Goal: Task Accomplishment & Management: Manage account settings

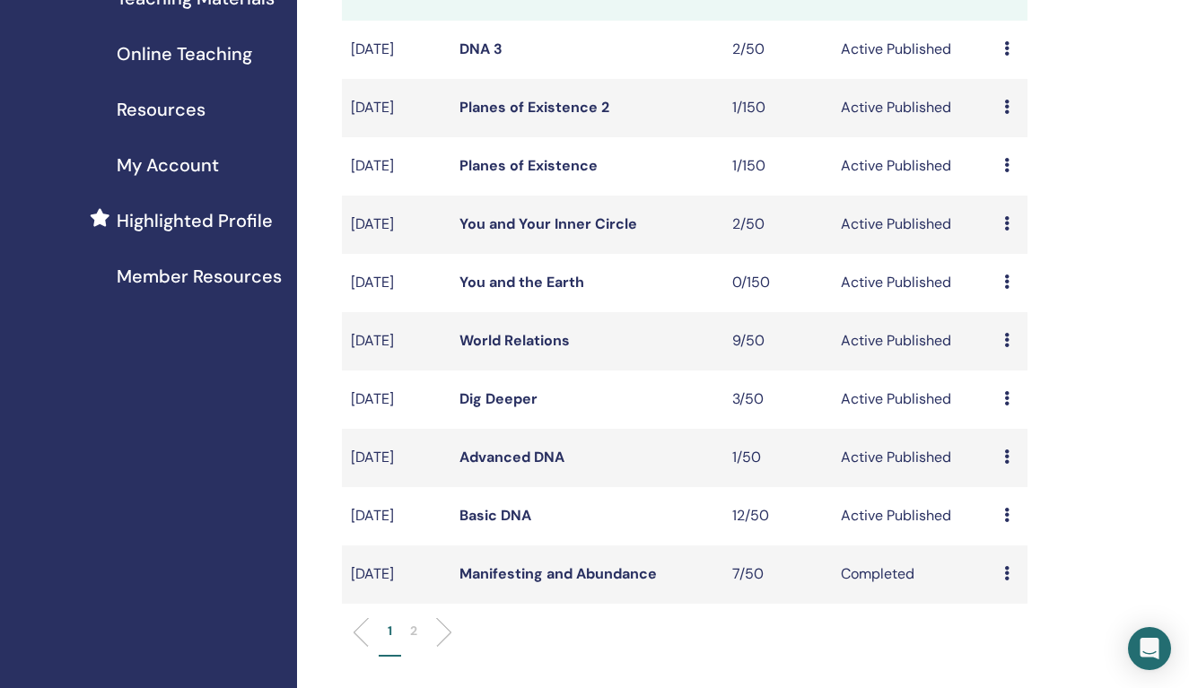
scroll to position [320, 0]
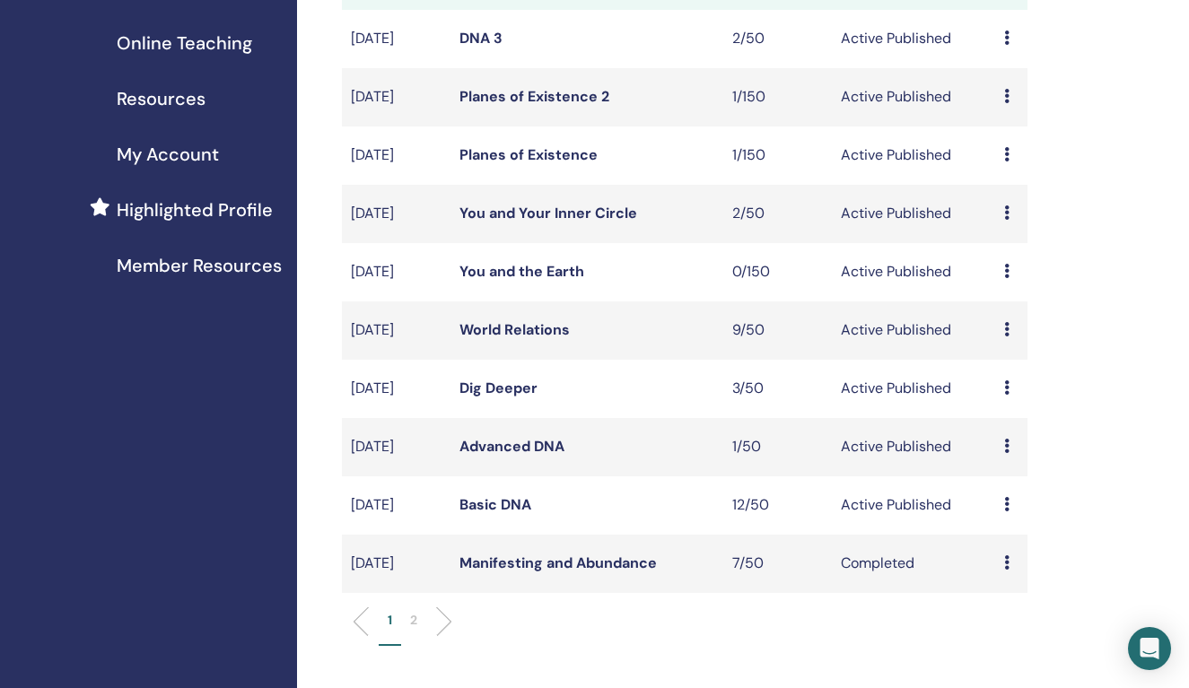
click at [504, 514] on link "Basic DNA" at bounding box center [495, 504] width 72 height 19
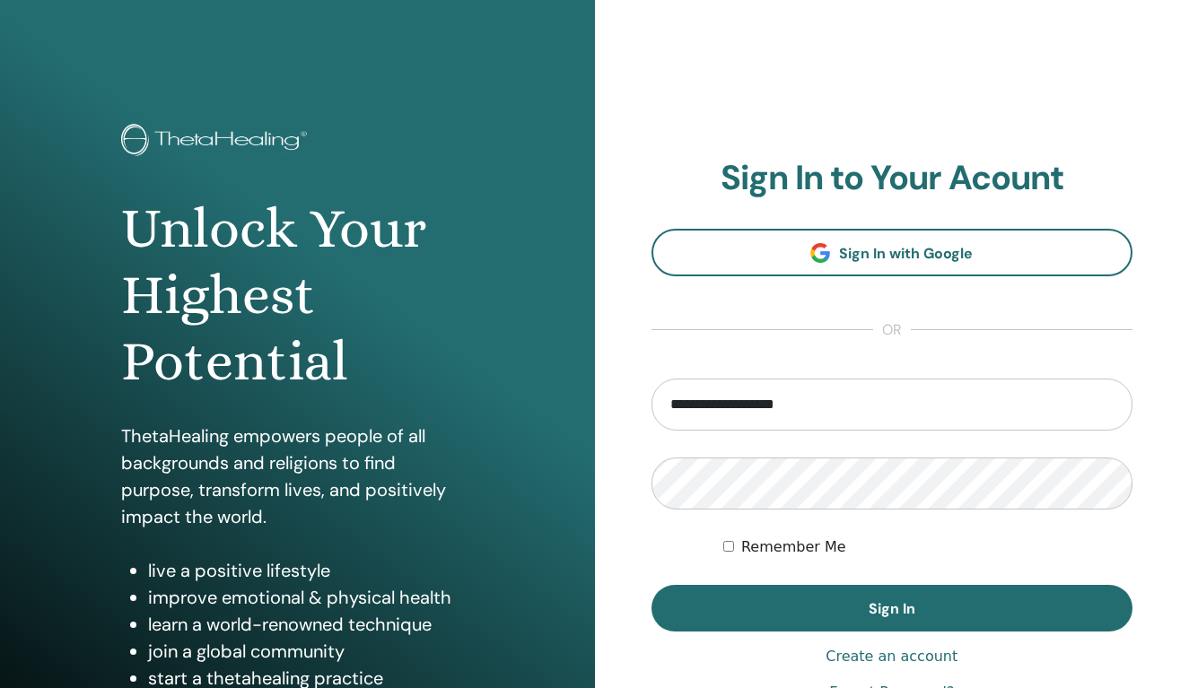
type input "**********"
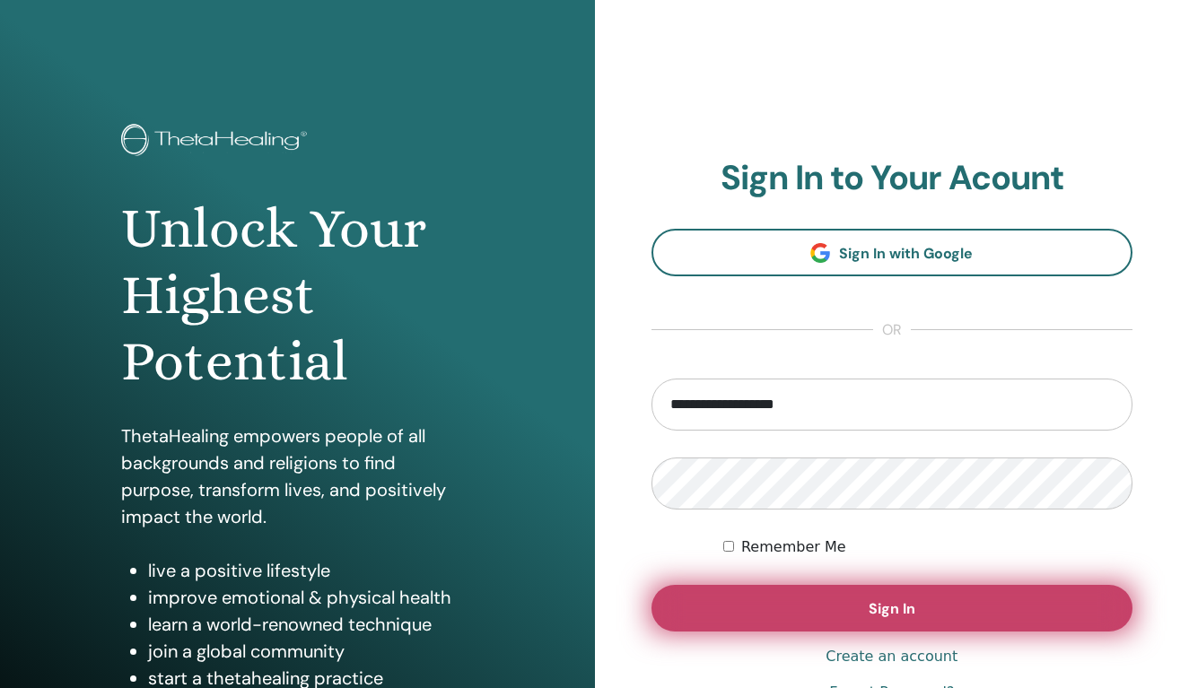
click at [851, 599] on button "Sign In" at bounding box center [892, 608] width 482 height 47
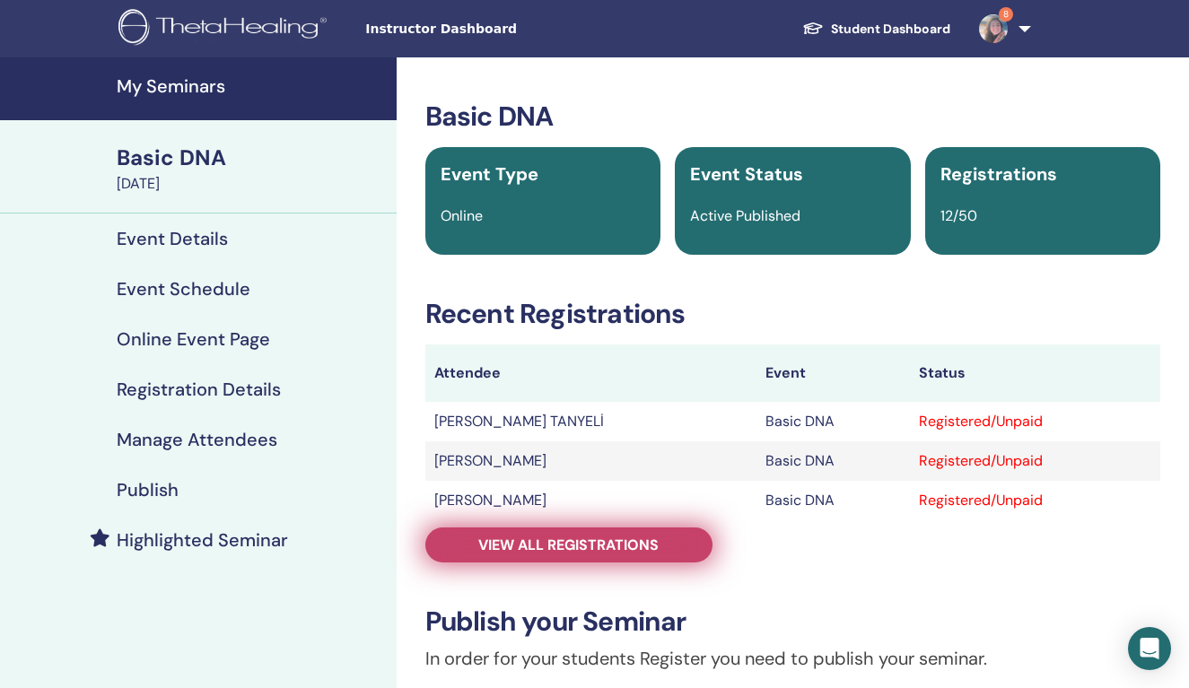
click at [583, 545] on span "View all registrations" at bounding box center [568, 545] width 180 height 19
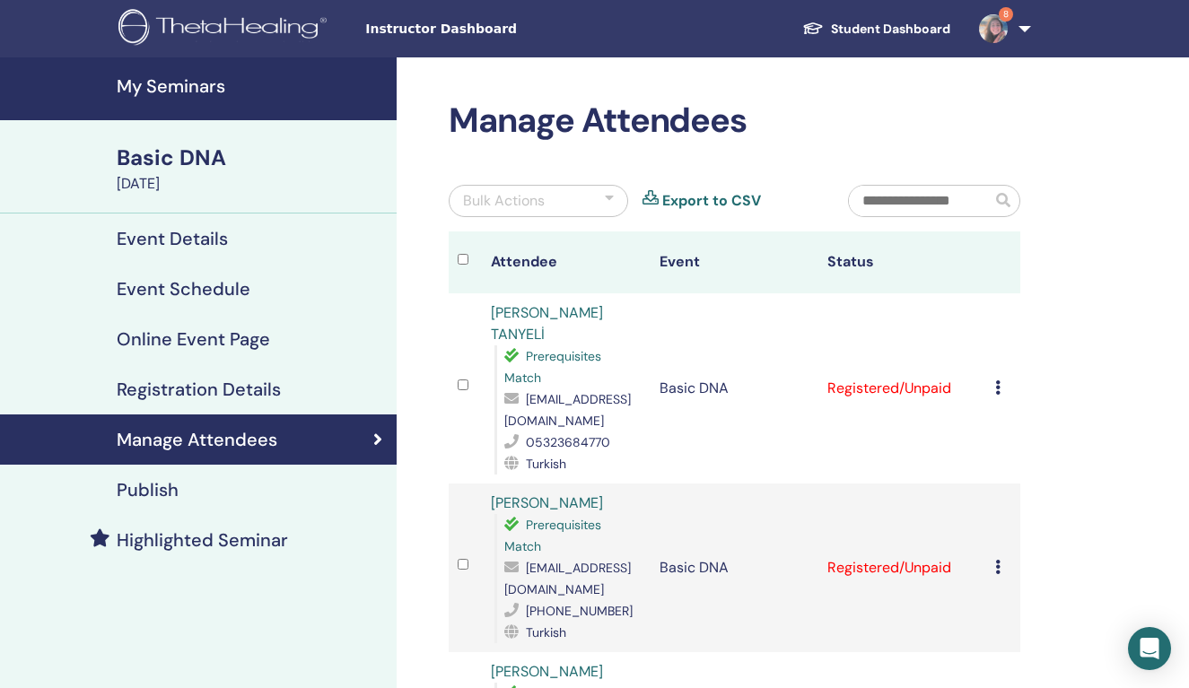
click at [999, 380] on icon at bounding box center [997, 387] width 5 height 14
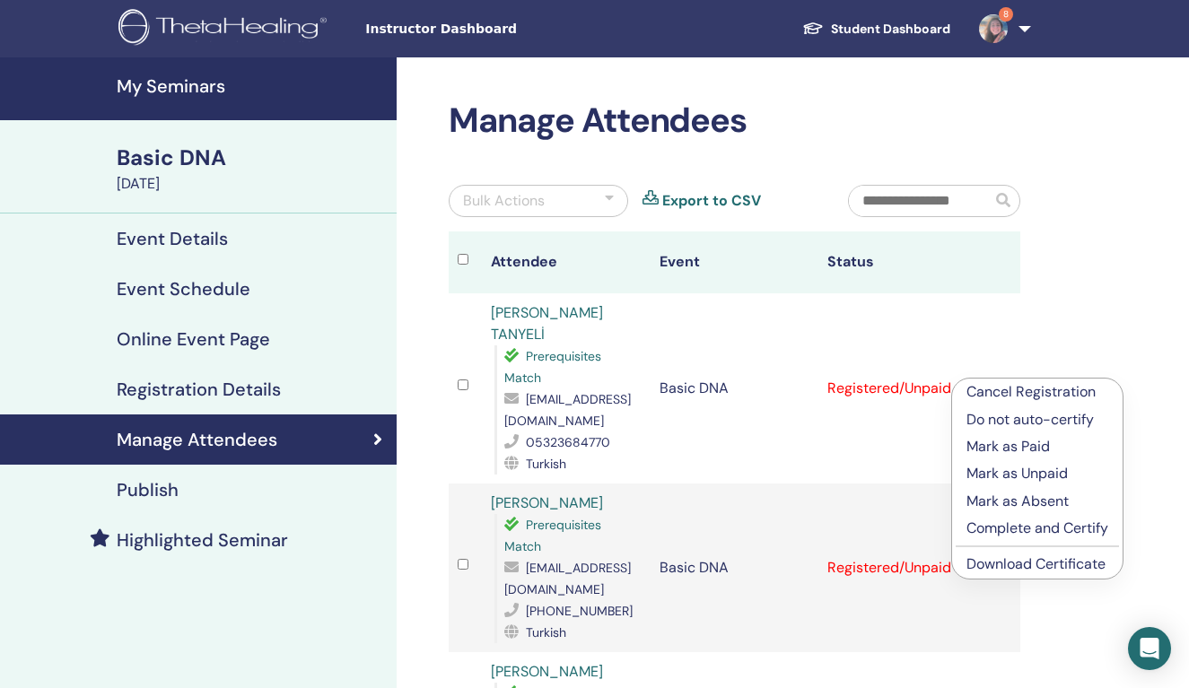
click at [1042, 527] on p "Complete and Certify" at bounding box center [1037, 529] width 142 height 22
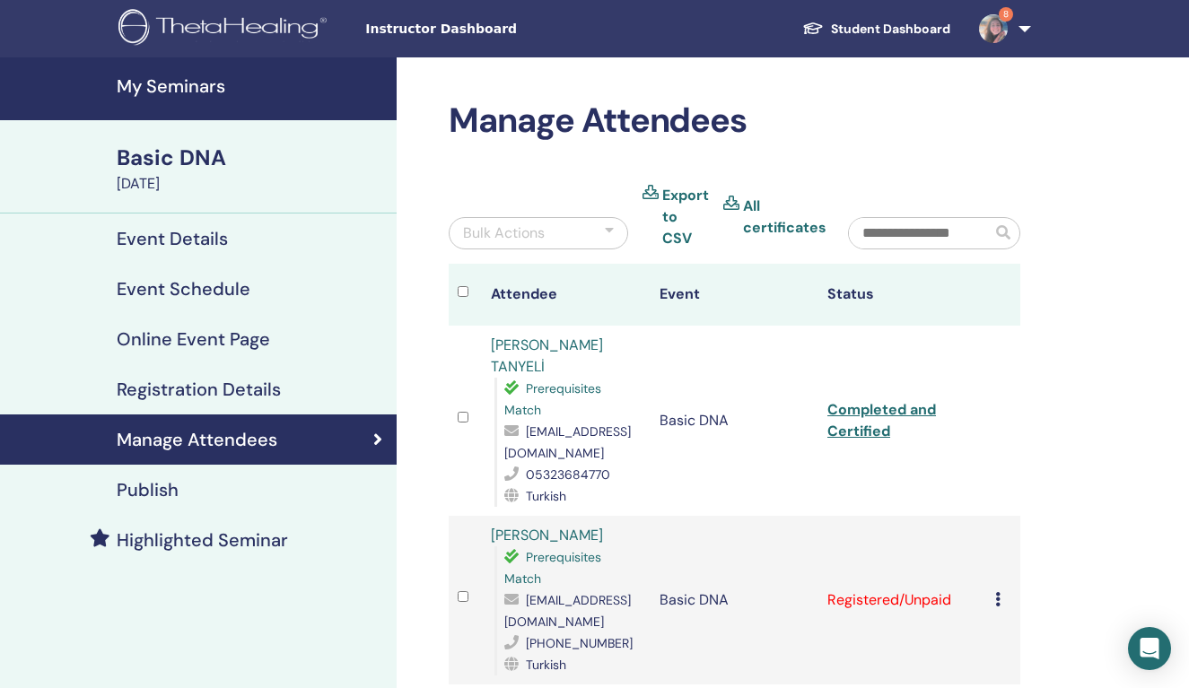
click at [895, 400] on link "Completed and Certified" at bounding box center [881, 420] width 109 height 40
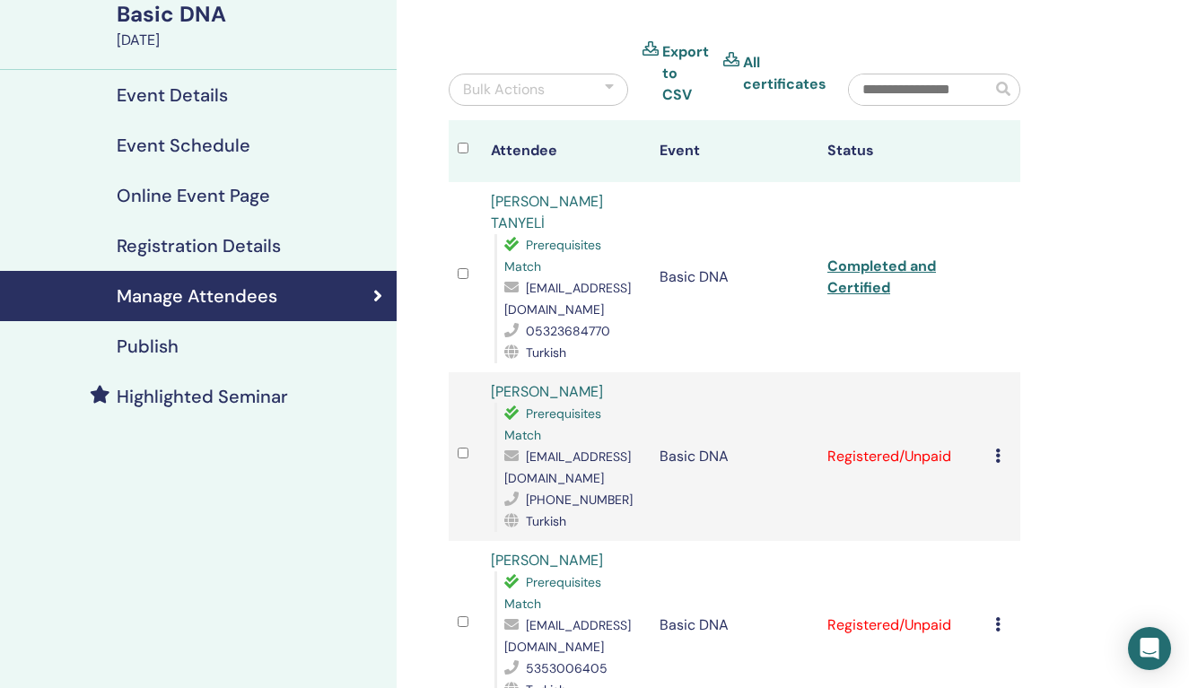
click at [997, 449] on icon at bounding box center [997, 456] width 5 height 14
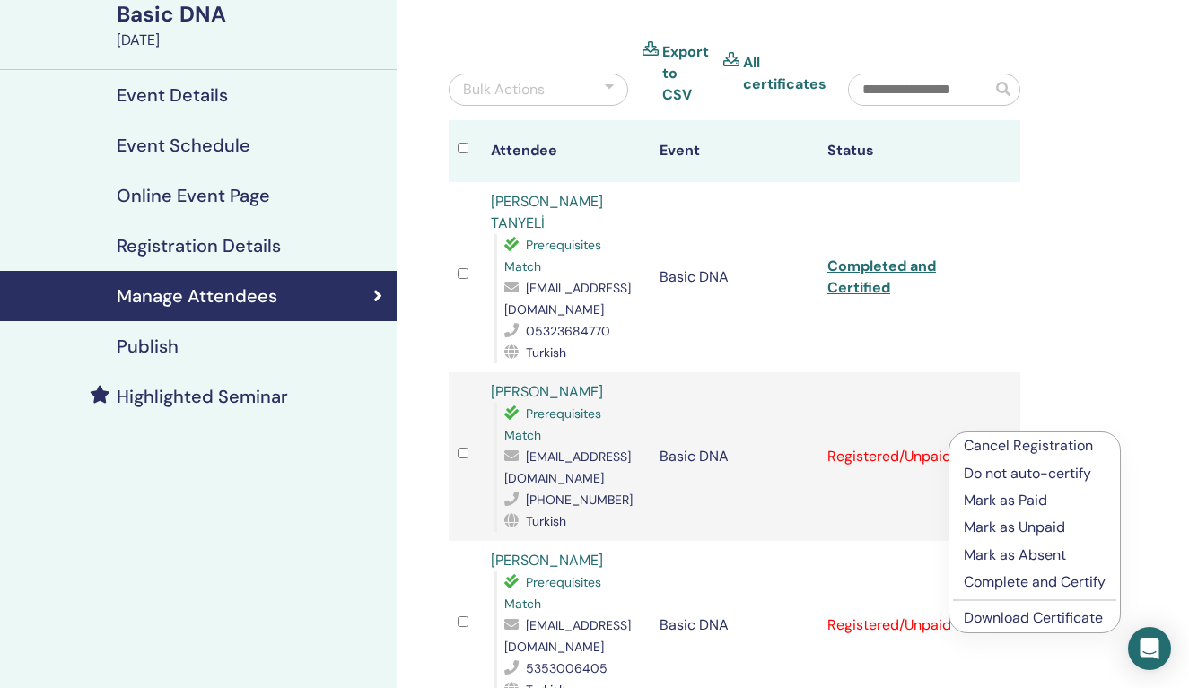
click at [1025, 582] on p "Complete and Certify" at bounding box center [1034, 582] width 142 height 22
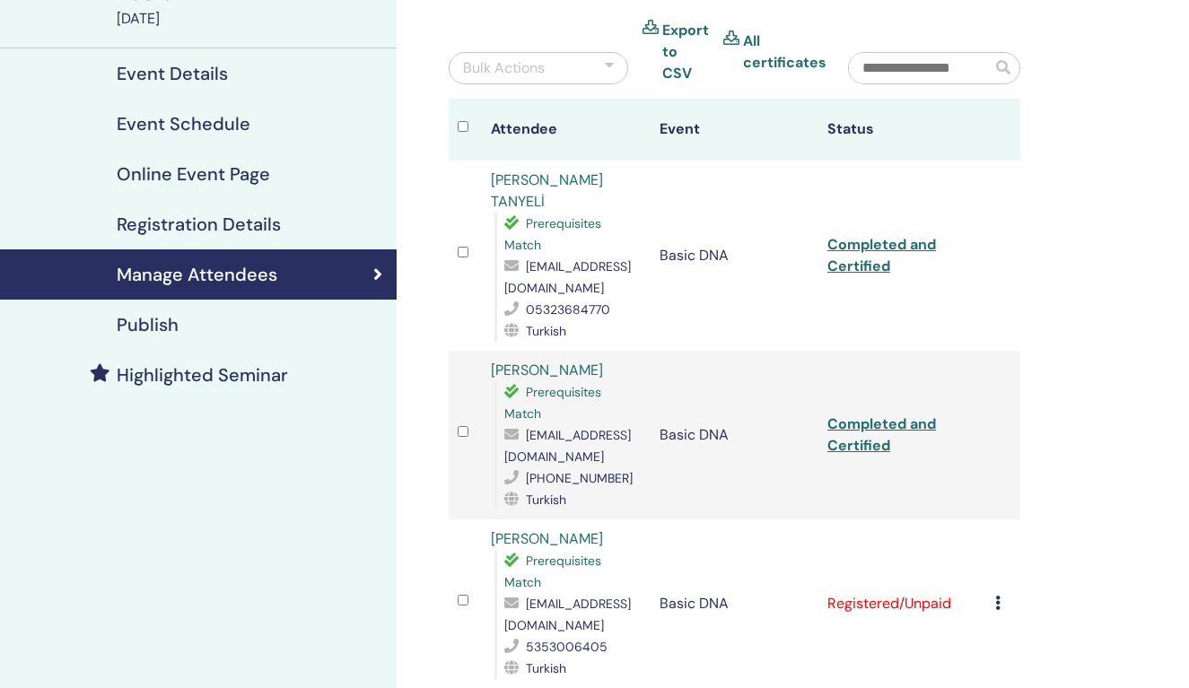
scroll to position [165, 0]
click at [869, 414] on link "Completed and Certified" at bounding box center [881, 434] width 109 height 40
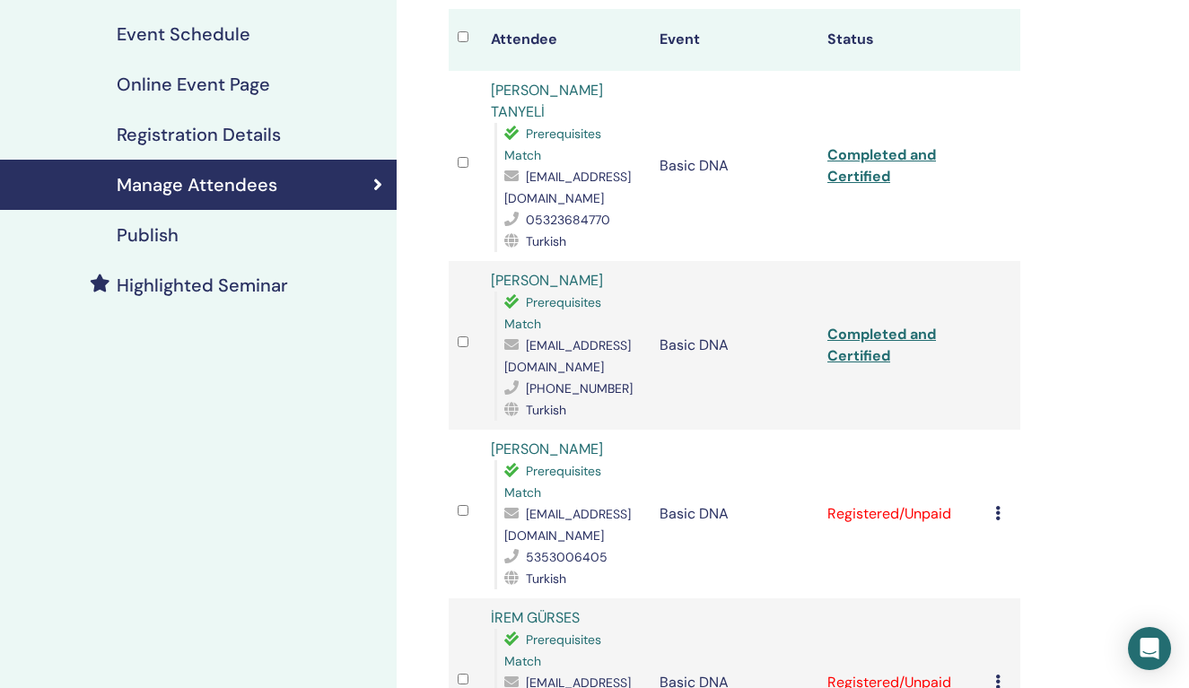
scroll to position [256, 0]
click at [997, 505] on icon at bounding box center [997, 512] width 5 height 14
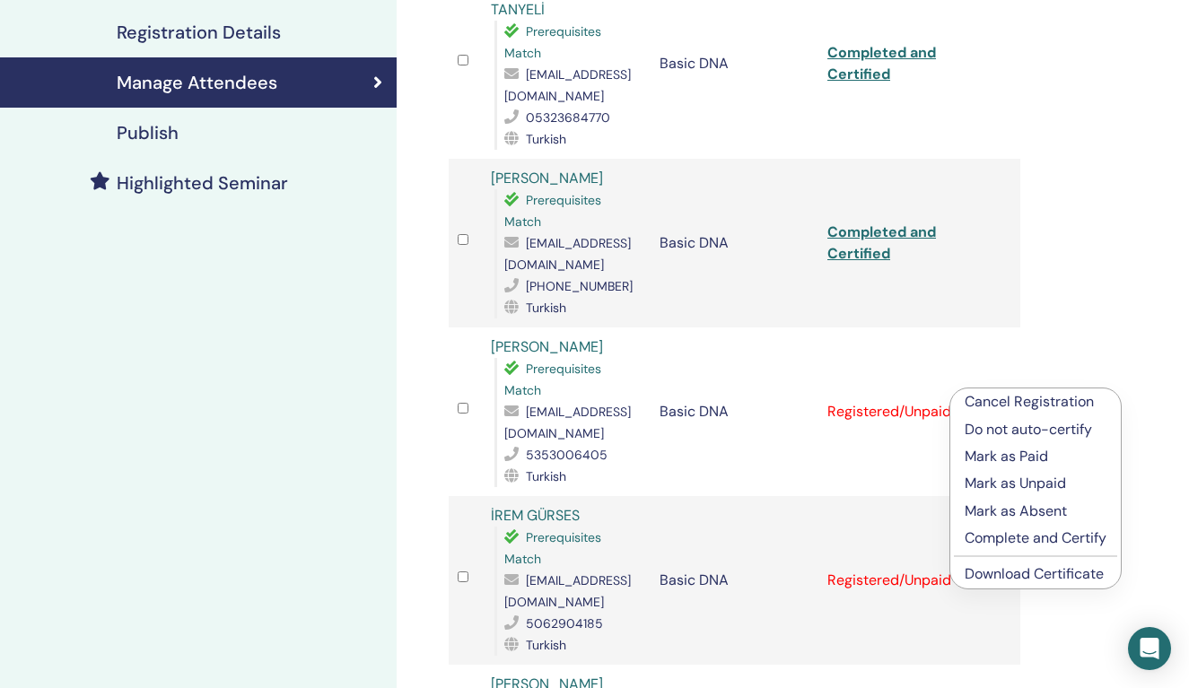
scroll to position [373, 0]
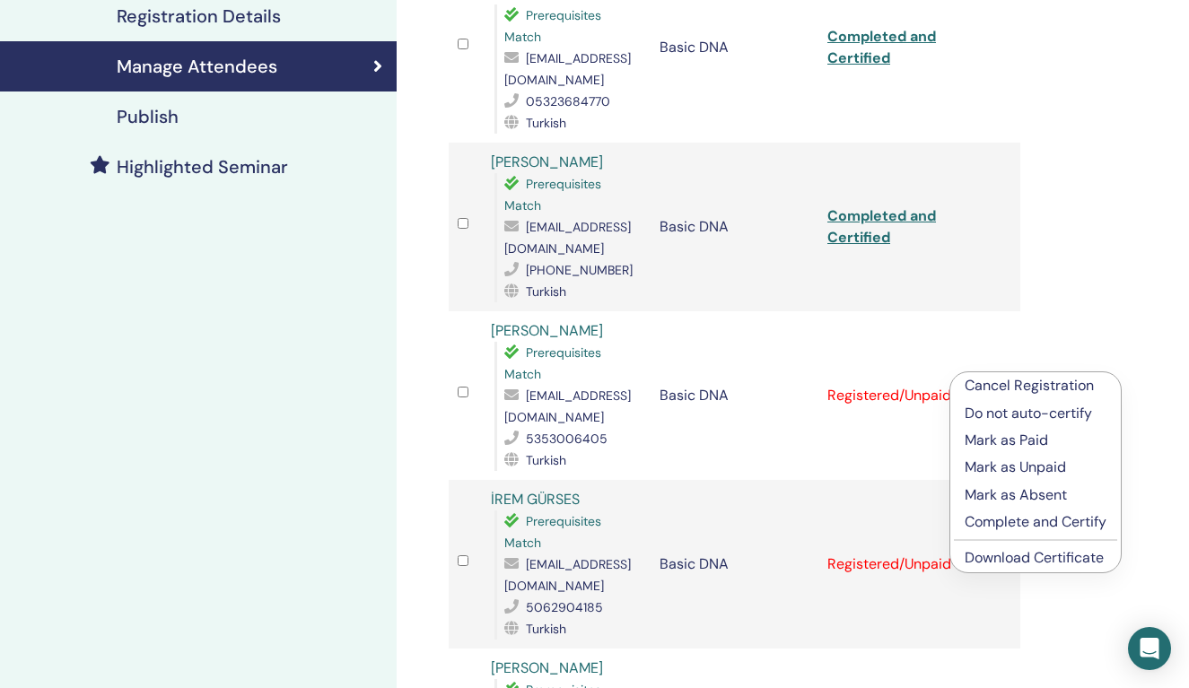
click at [1063, 521] on p "Complete and Certify" at bounding box center [1035, 522] width 142 height 22
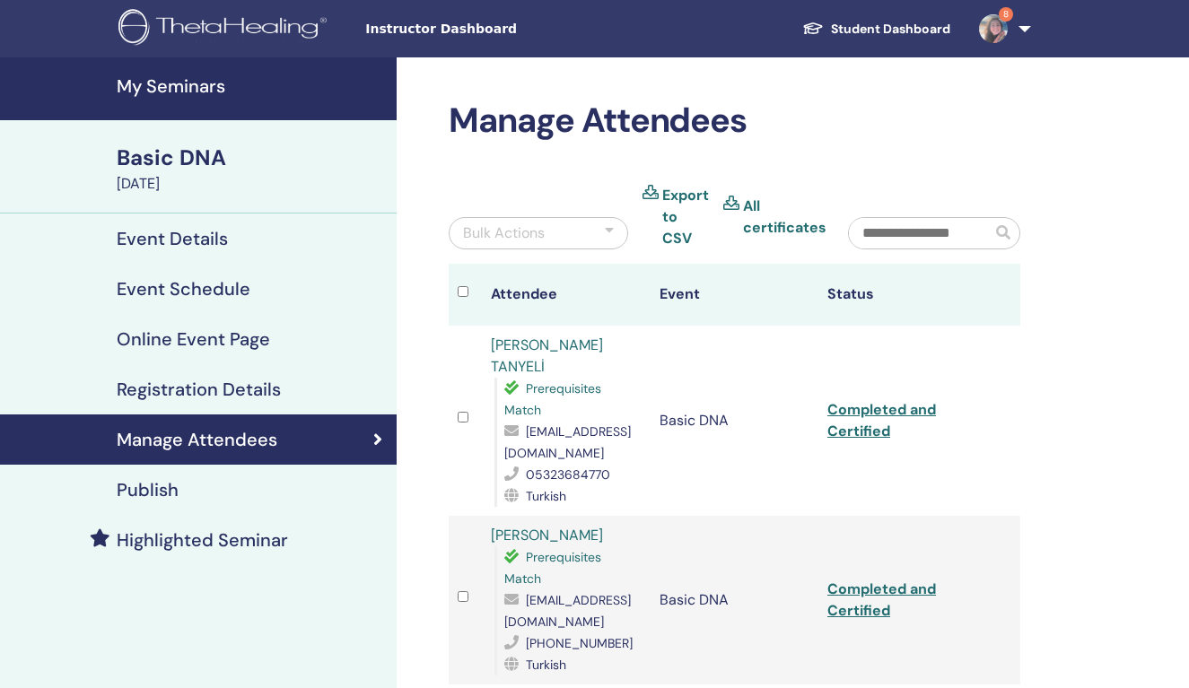
scroll to position [373, 0]
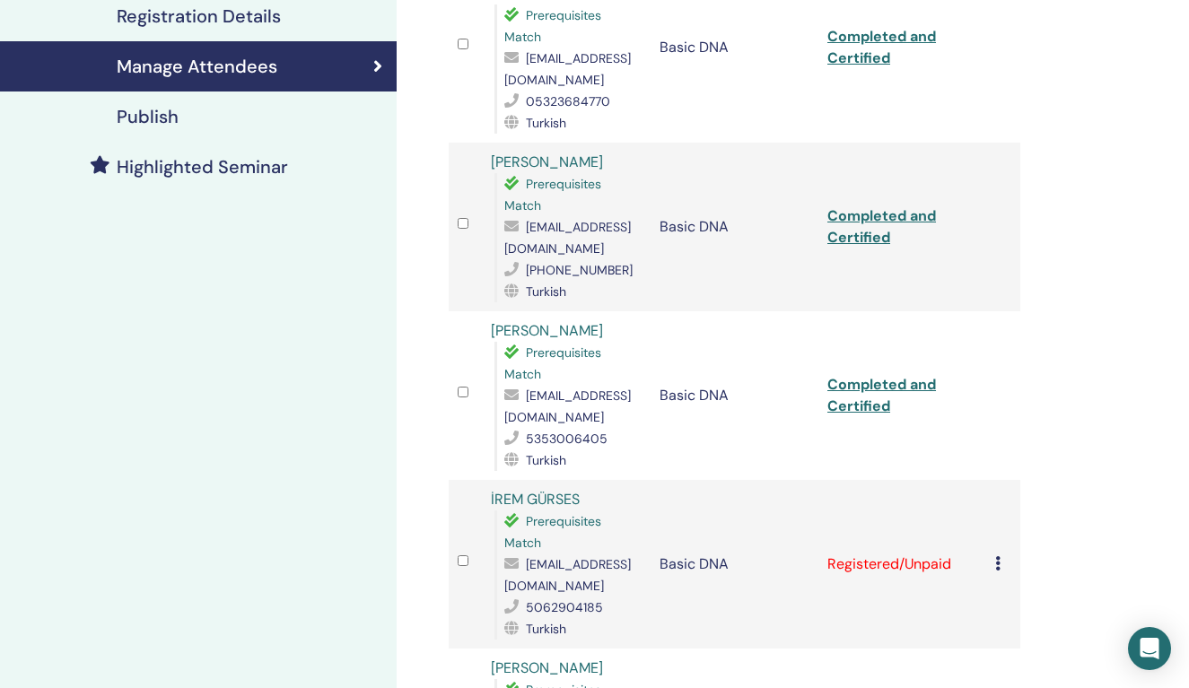
click at [857, 375] on link "Completed and Certified" at bounding box center [881, 395] width 109 height 40
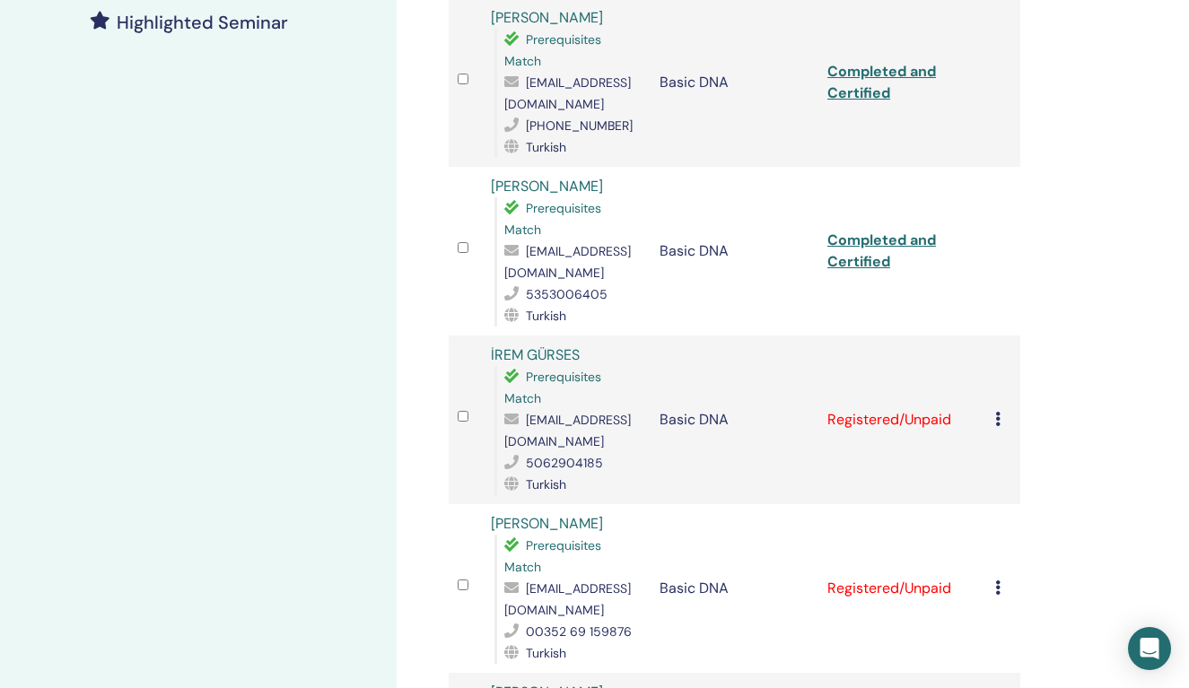
scroll to position [534, 0]
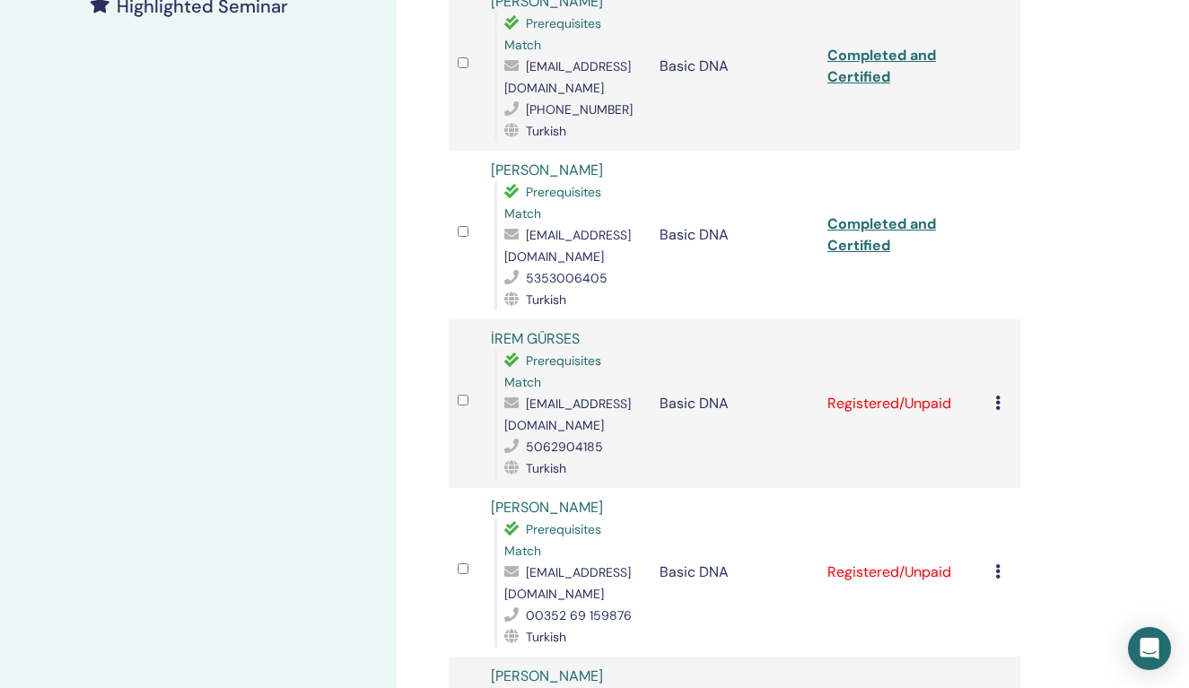
click at [994, 381] on td "Cancel Registration Do not auto-certify Mark as Paid Mark as Unpaid Mark as Abs…" at bounding box center [1003, 403] width 34 height 169
click at [999, 396] on icon at bounding box center [997, 403] width 5 height 14
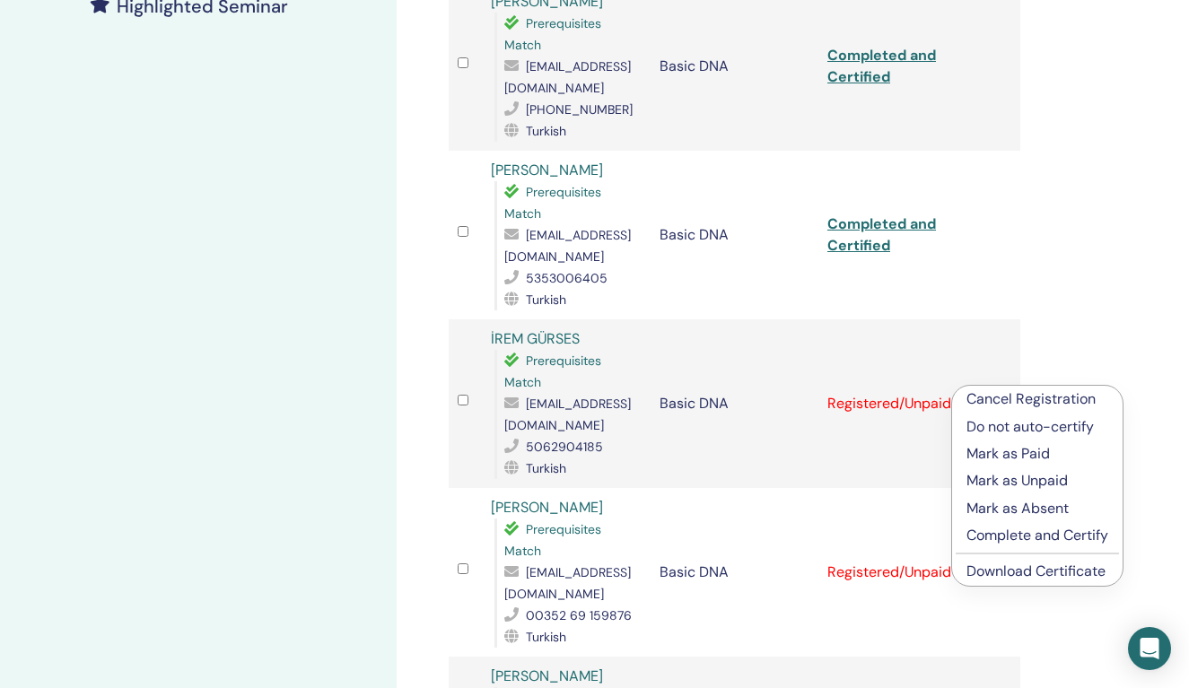
click at [1034, 533] on p "Complete and Certify" at bounding box center [1037, 536] width 142 height 22
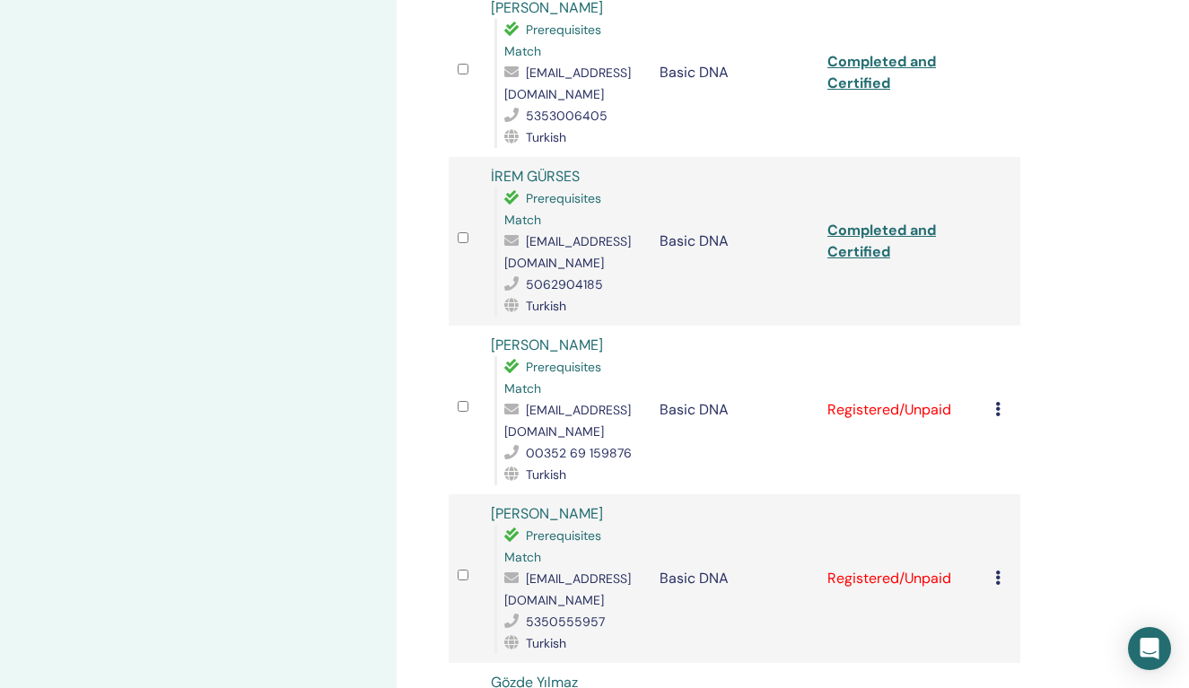
scroll to position [700, 0]
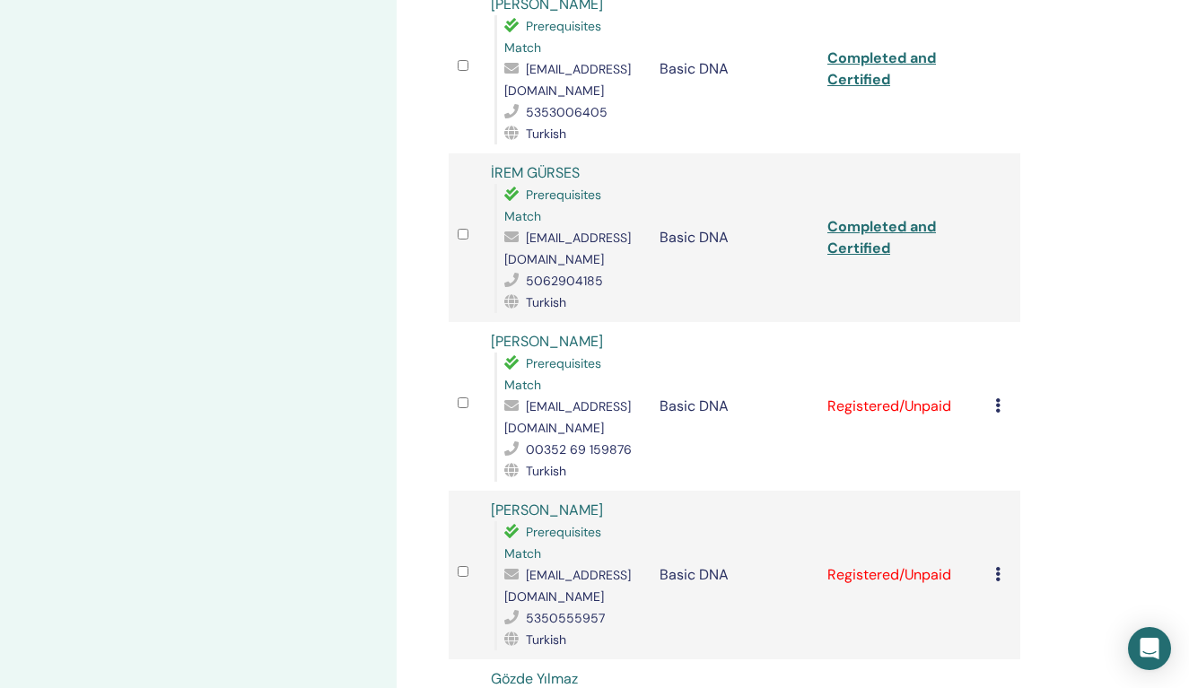
click at [875, 217] on link "Completed and Certified" at bounding box center [881, 237] width 109 height 40
click at [1000, 398] on icon at bounding box center [997, 405] width 5 height 14
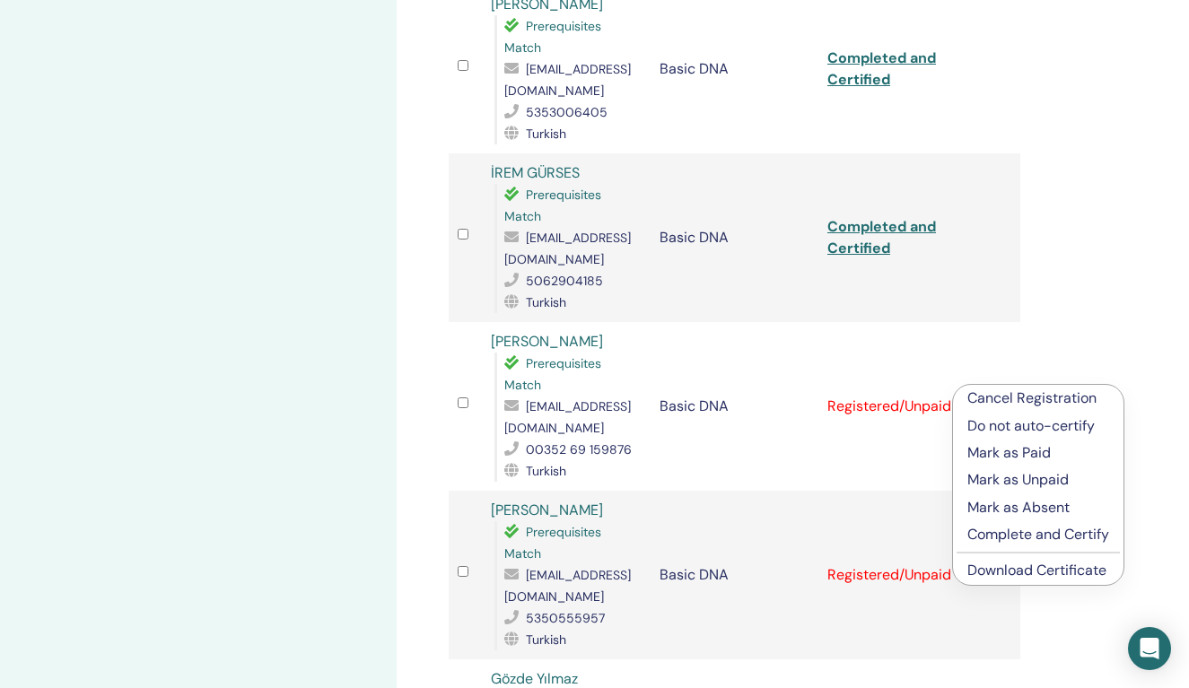
click at [1047, 536] on p "Complete and Certify" at bounding box center [1038, 535] width 142 height 22
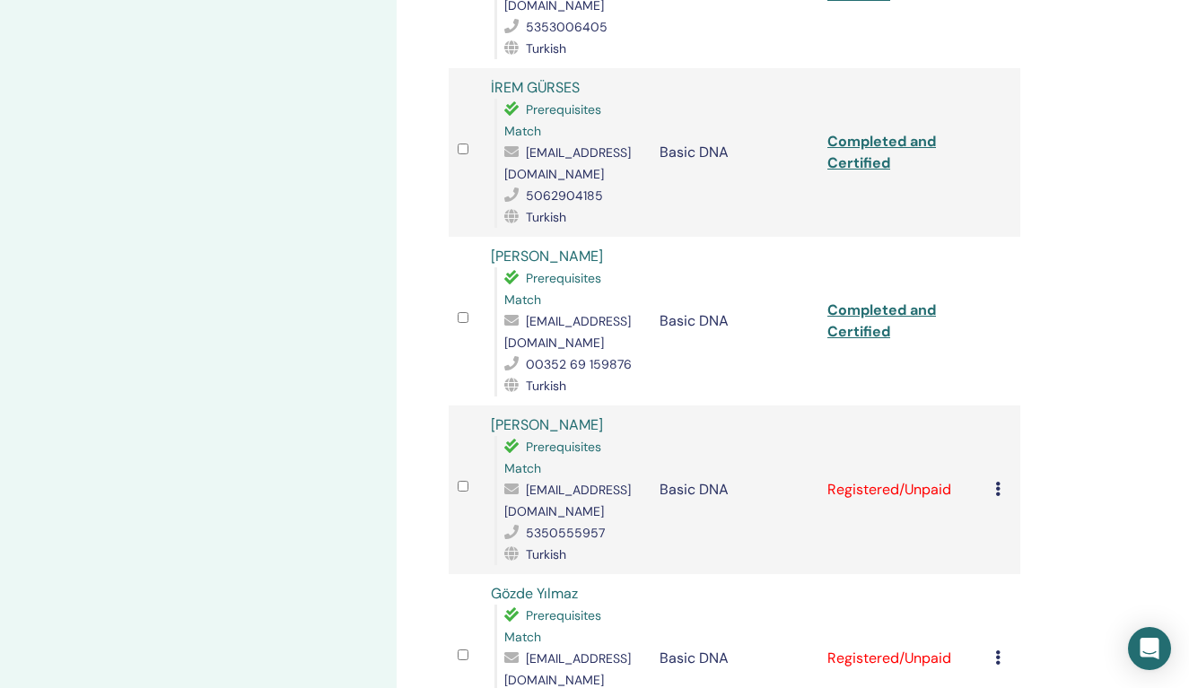
scroll to position [784, 0]
click at [863, 301] on link "Completed and Certified" at bounding box center [881, 321] width 109 height 40
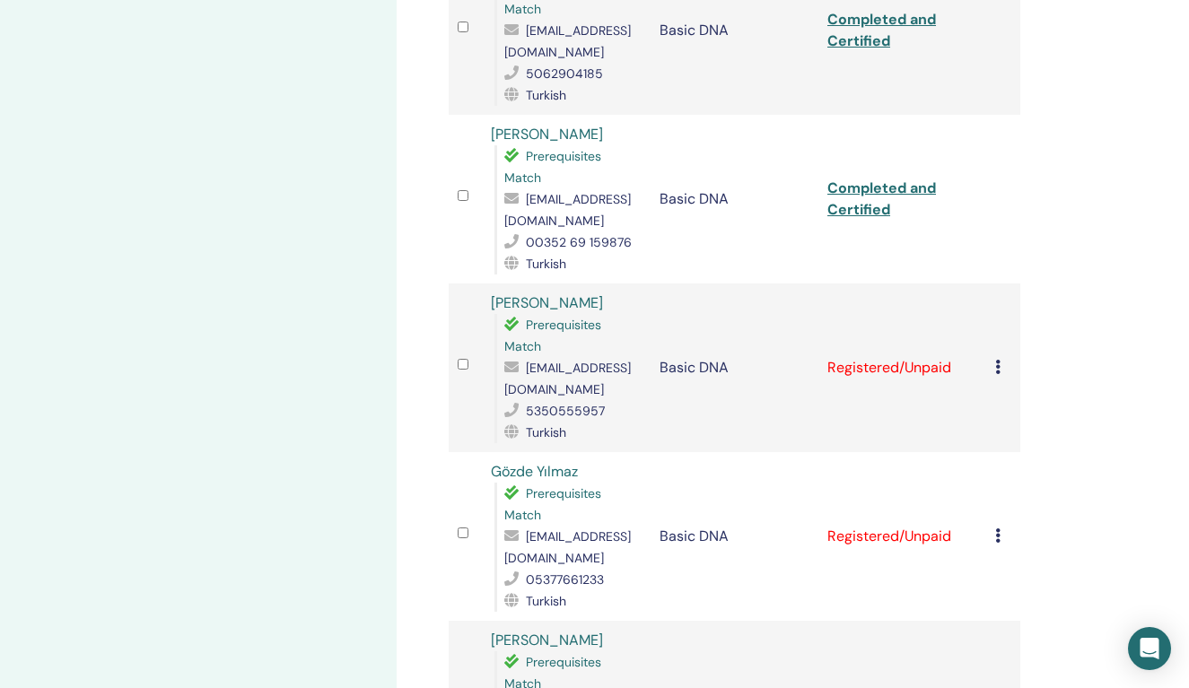
scroll to position [906, 0]
click at [997, 361] on icon at bounding box center [997, 368] width 5 height 14
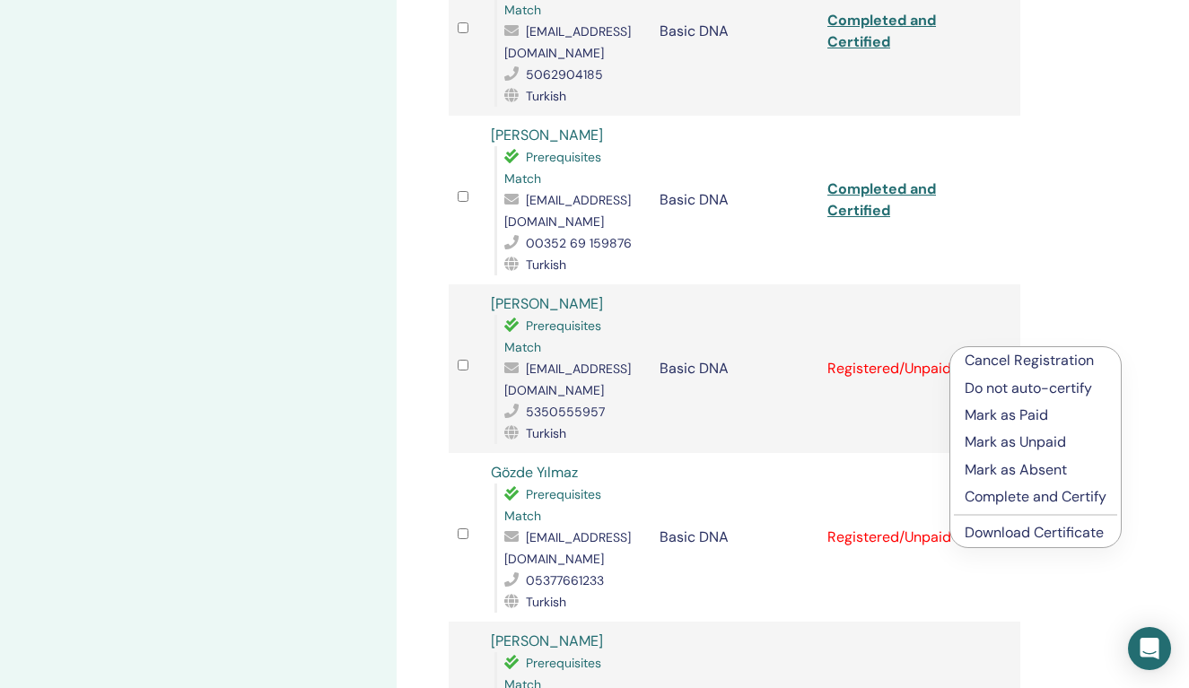
click at [1044, 496] on p "Complete and Certify" at bounding box center [1035, 497] width 142 height 22
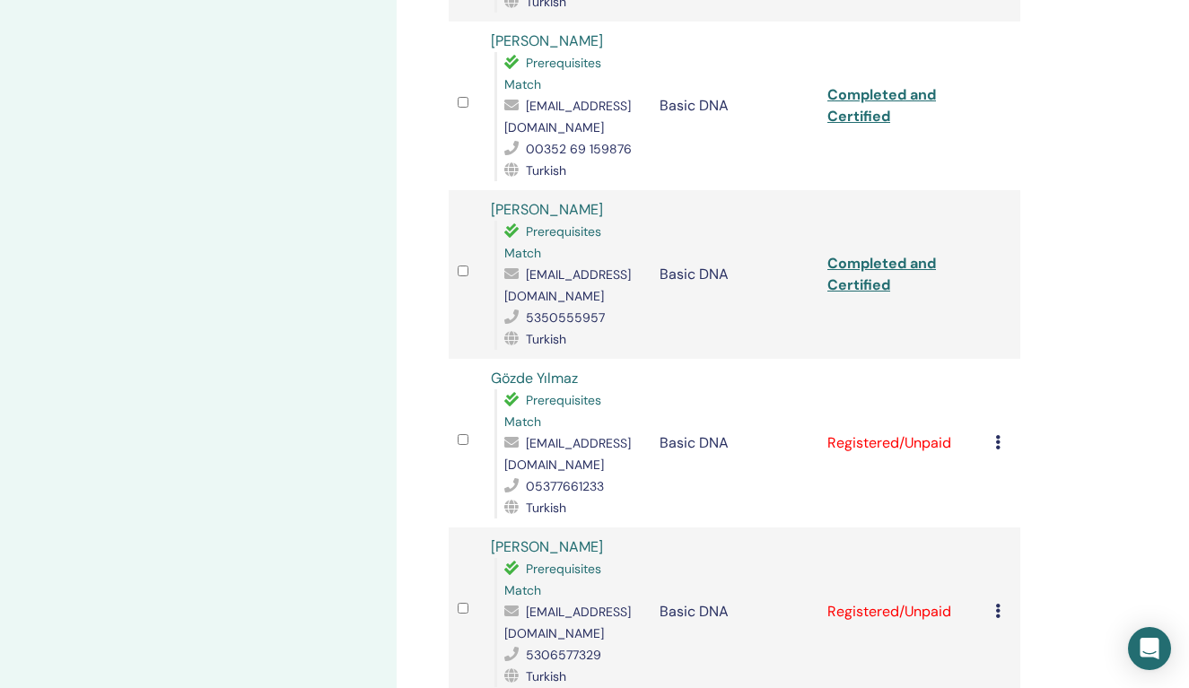
scroll to position [1011, 0]
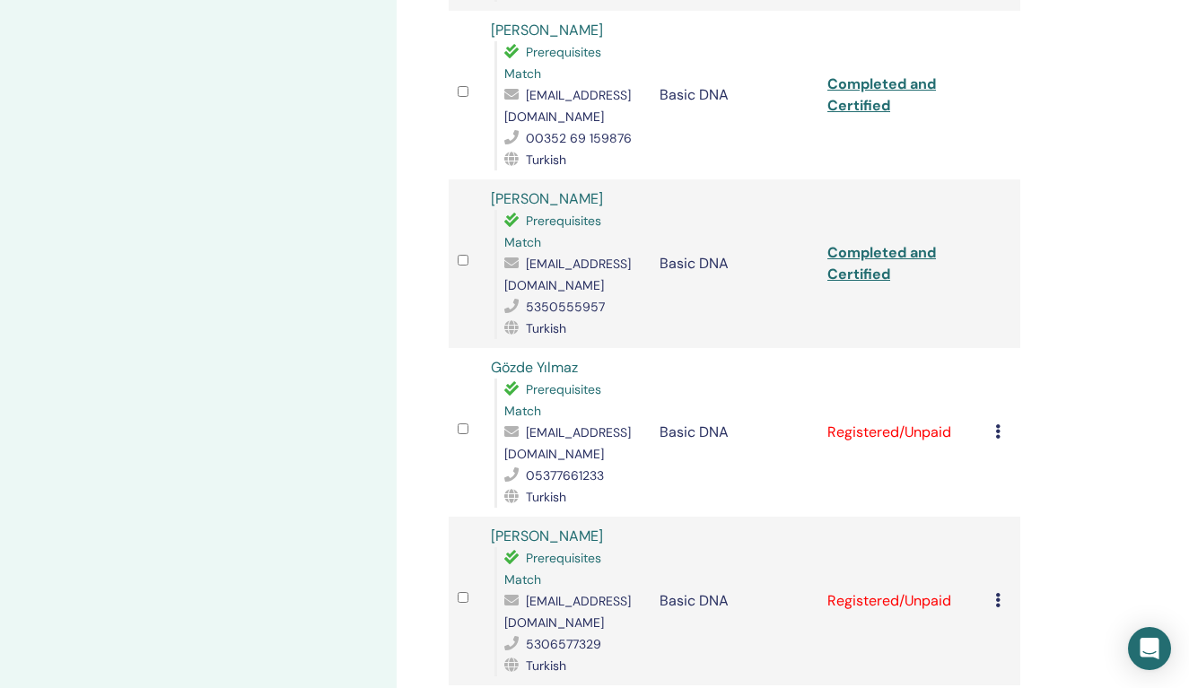
click at [882, 243] on link "Completed and Certified" at bounding box center [881, 263] width 109 height 40
click at [994, 407] on td "Cancel Registration Do not auto-certify Mark as Paid Mark as Unpaid Mark as Abs…" at bounding box center [1003, 432] width 34 height 169
click at [1050, 361] on div "Manage Attendees Bulk Actions Export to CSV All certificates Attendee Event Sta…" at bounding box center [792, 363] width 792 height 2635
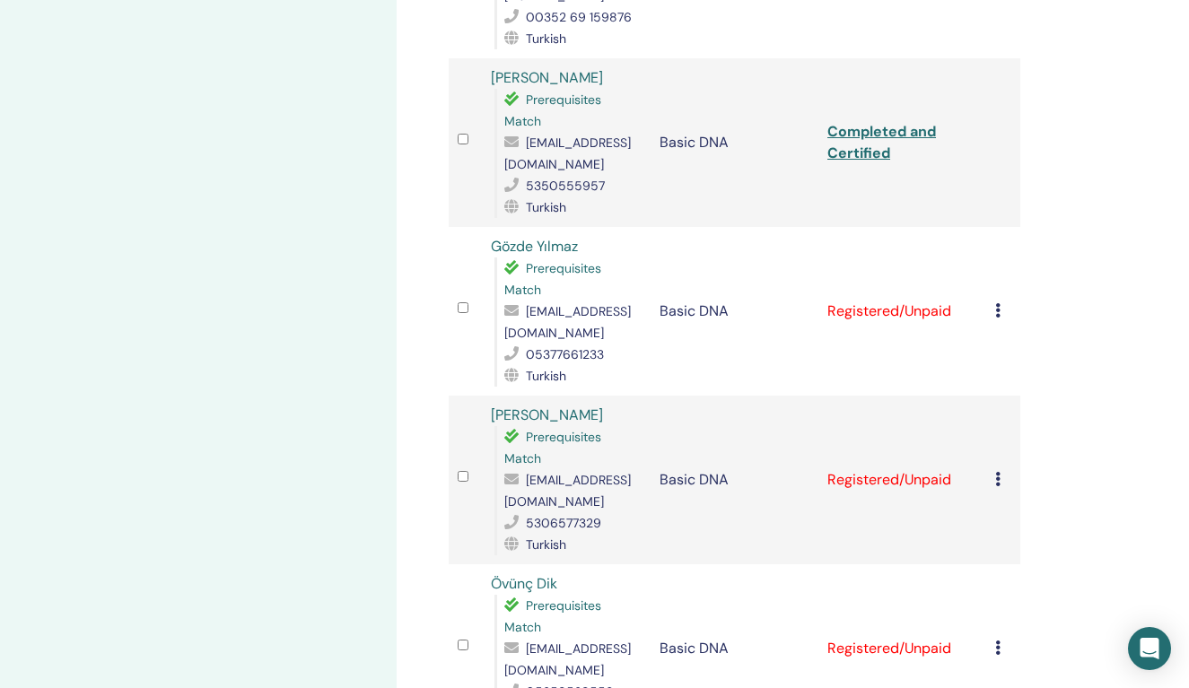
scroll to position [1140, 0]
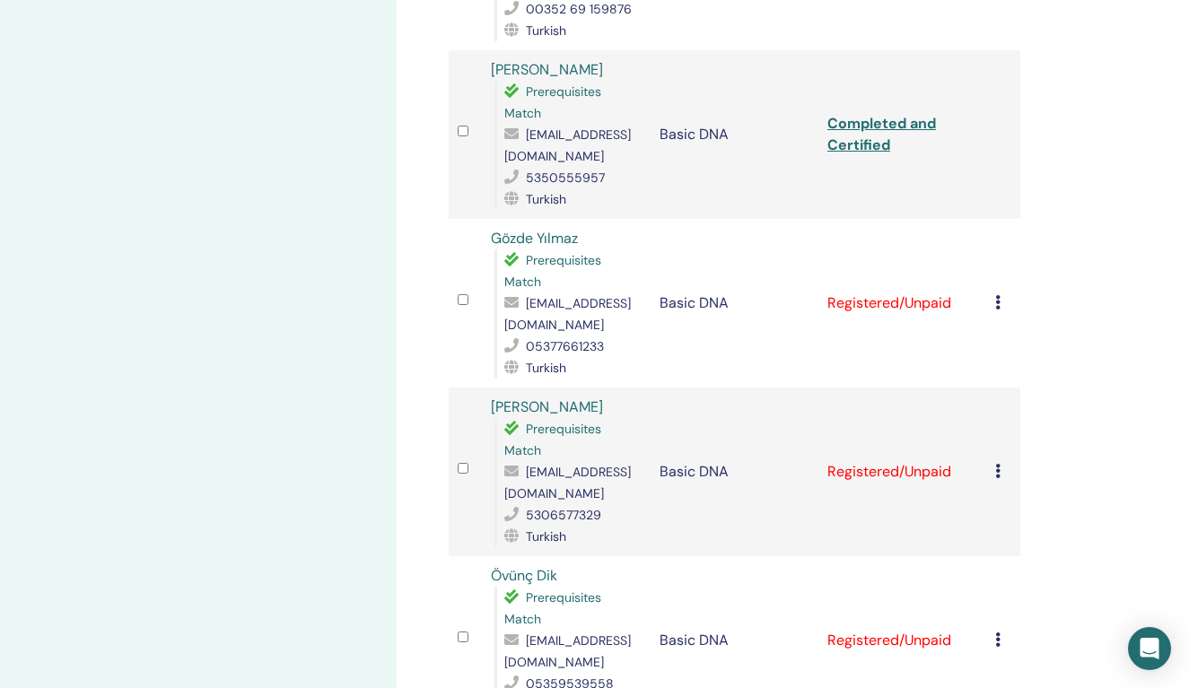
click at [997, 292] on div "Cancel Registration Do not auto-certify Mark as Paid Mark as Unpaid Mark as Abs…" at bounding box center [1003, 303] width 16 height 22
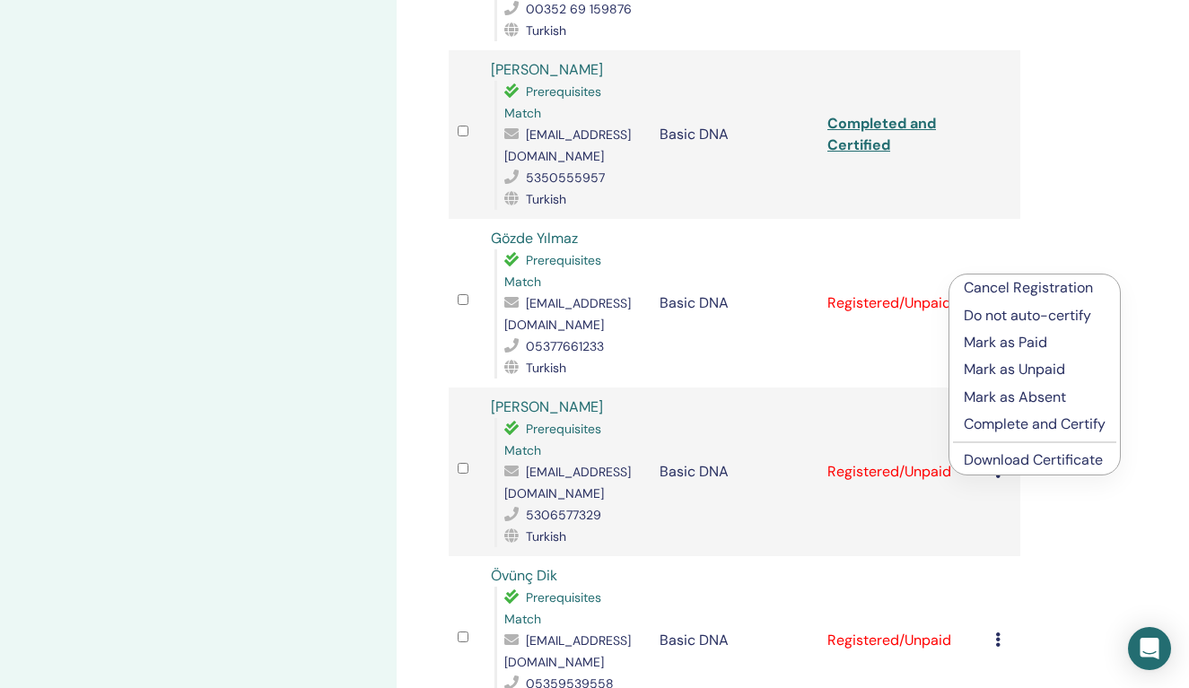
click at [1022, 422] on p "Complete and Certify" at bounding box center [1034, 425] width 142 height 22
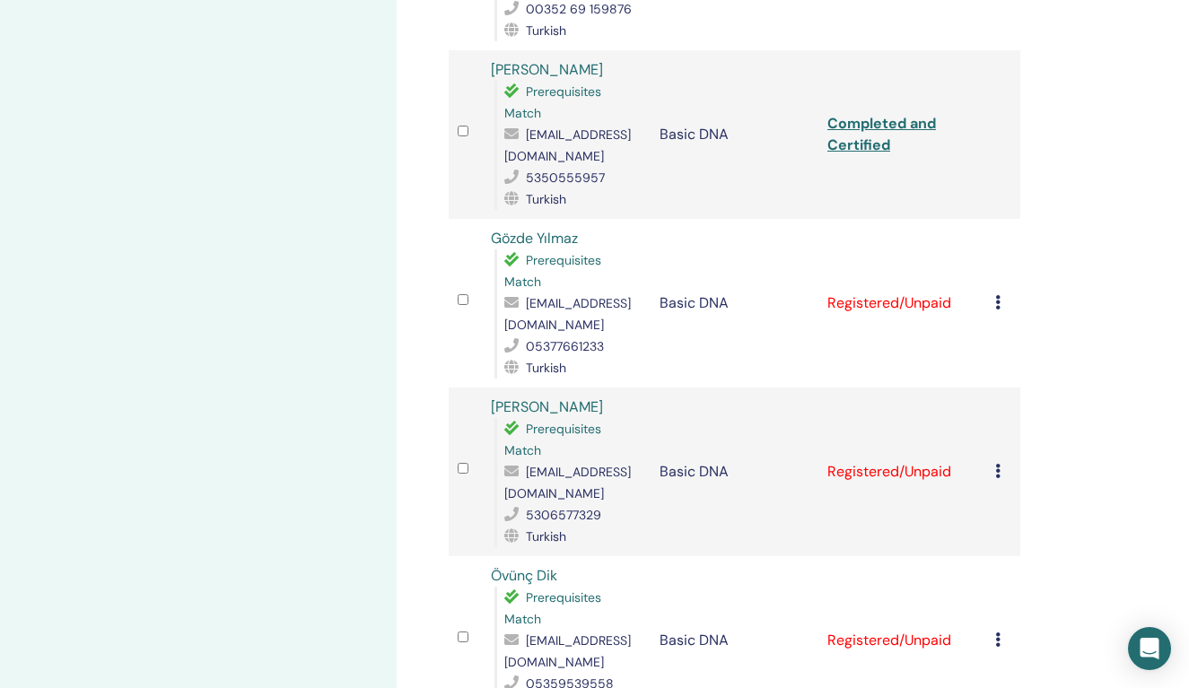
click at [997, 295] on icon at bounding box center [997, 302] width 5 height 14
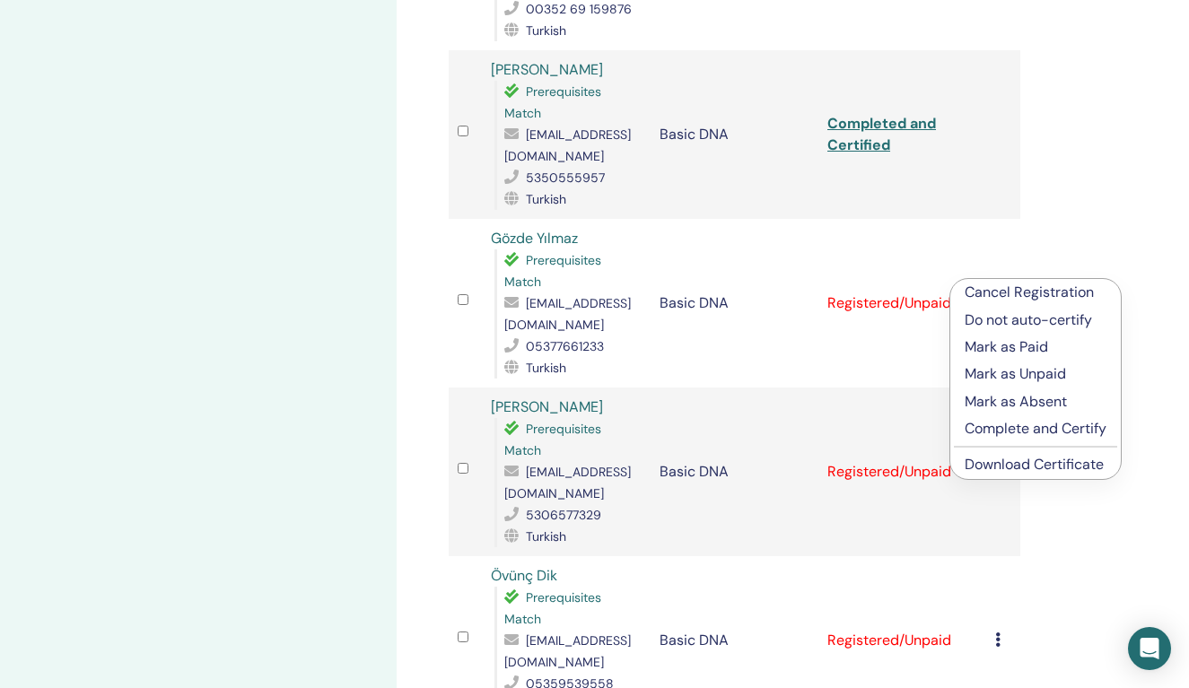
click at [1038, 426] on p "Complete and Certify" at bounding box center [1035, 429] width 142 height 22
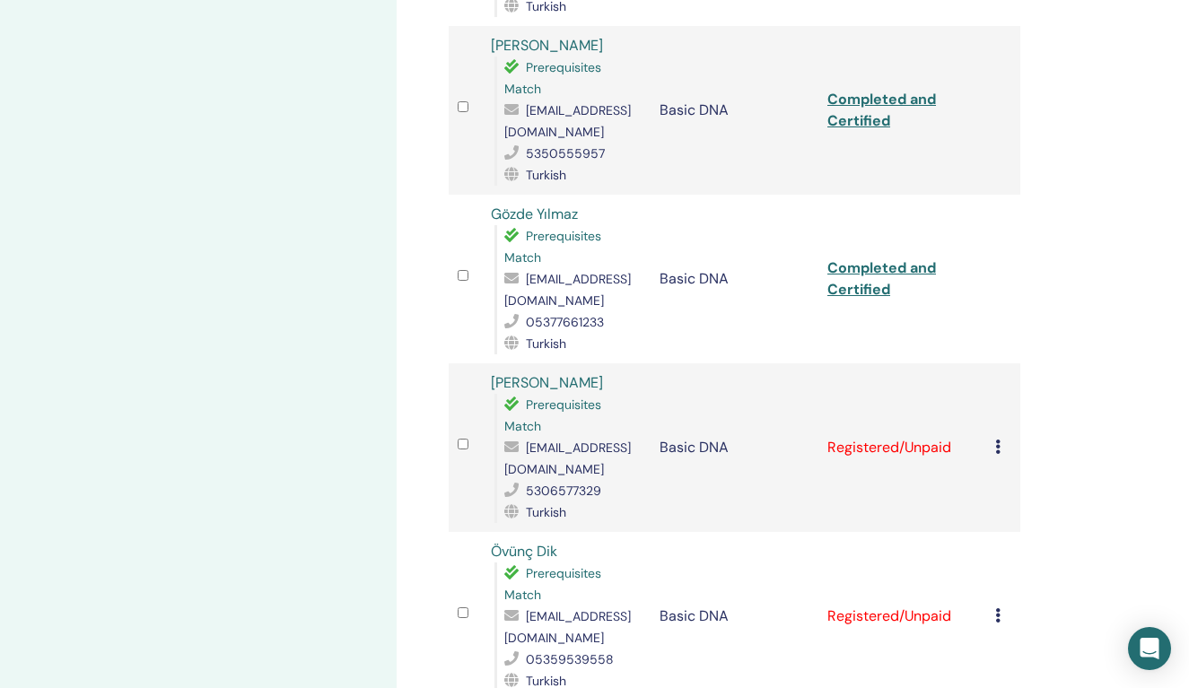
scroll to position [1205, 0]
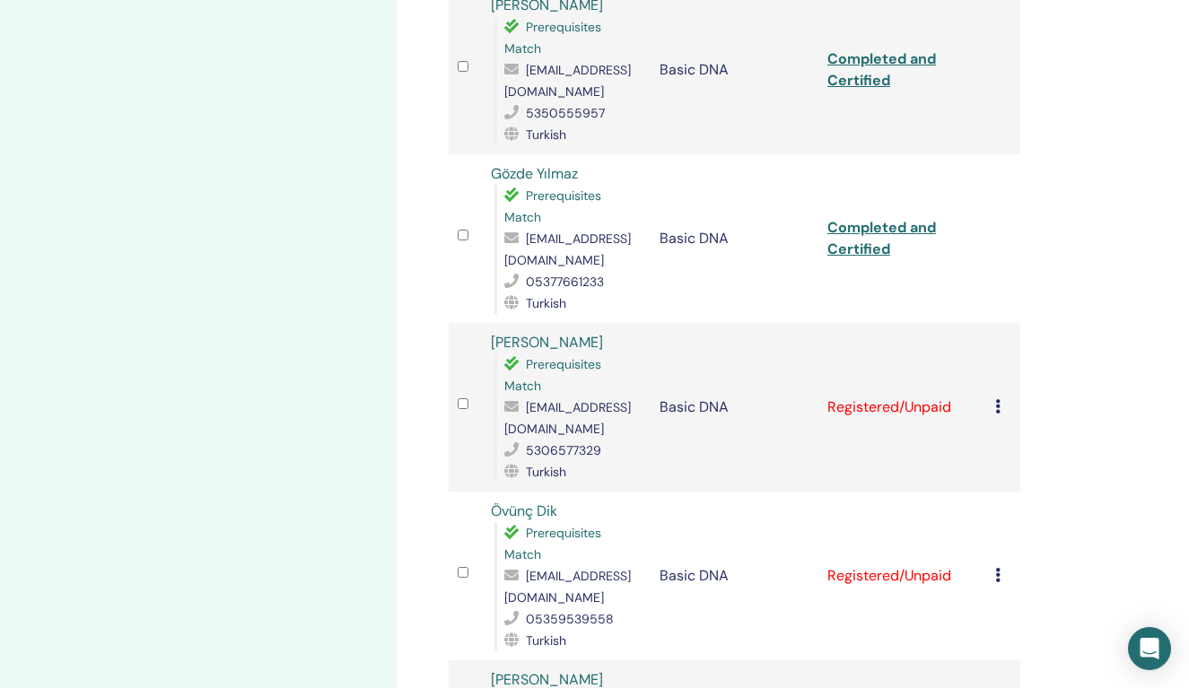
click at [866, 218] on link "Completed and Certified" at bounding box center [881, 238] width 109 height 40
click at [307, 354] on div "My Seminars Basic DNA September 19, 2025 Event Details Event Schedule Online Ev…" at bounding box center [198, 170] width 396 height 2635
click at [997, 399] on icon at bounding box center [997, 406] width 5 height 14
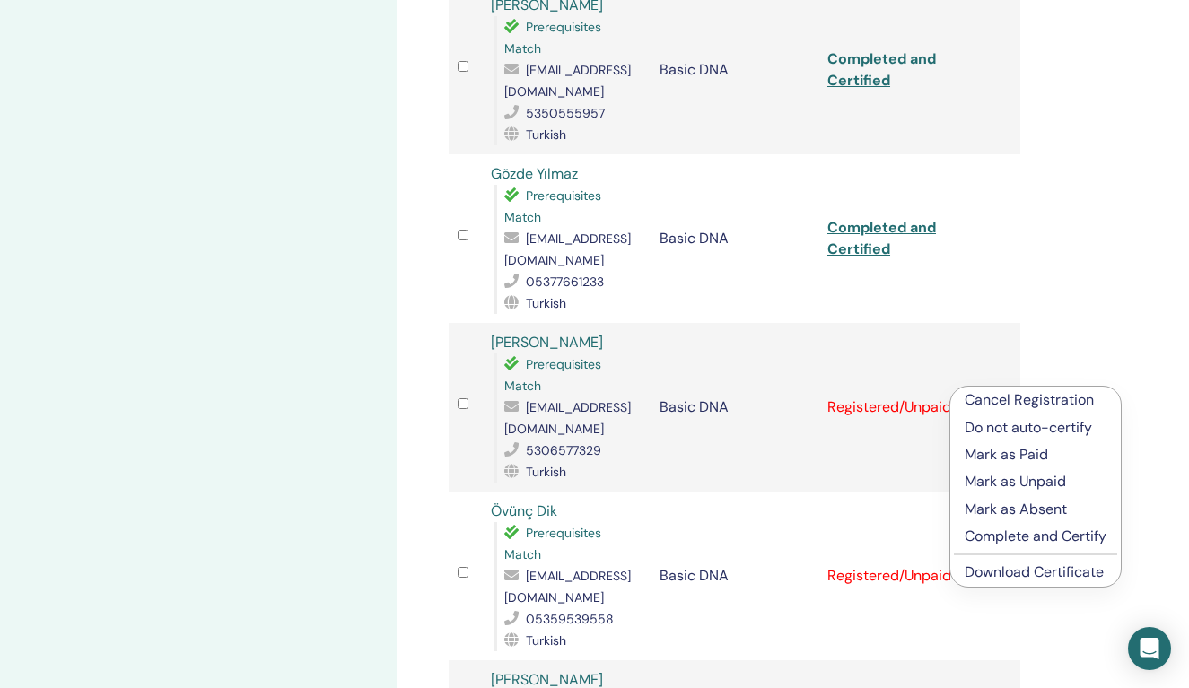
click at [1032, 537] on p "Complete and Certify" at bounding box center [1035, 537] width 142 height 22
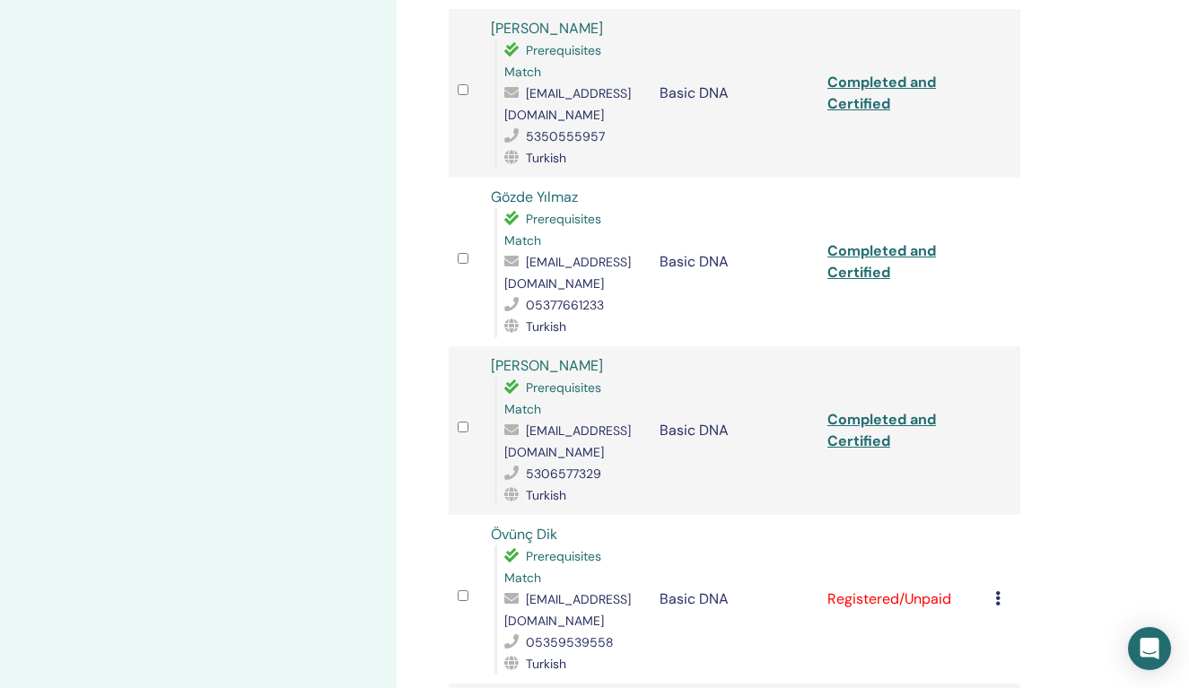
scroll to position [1205, 0]
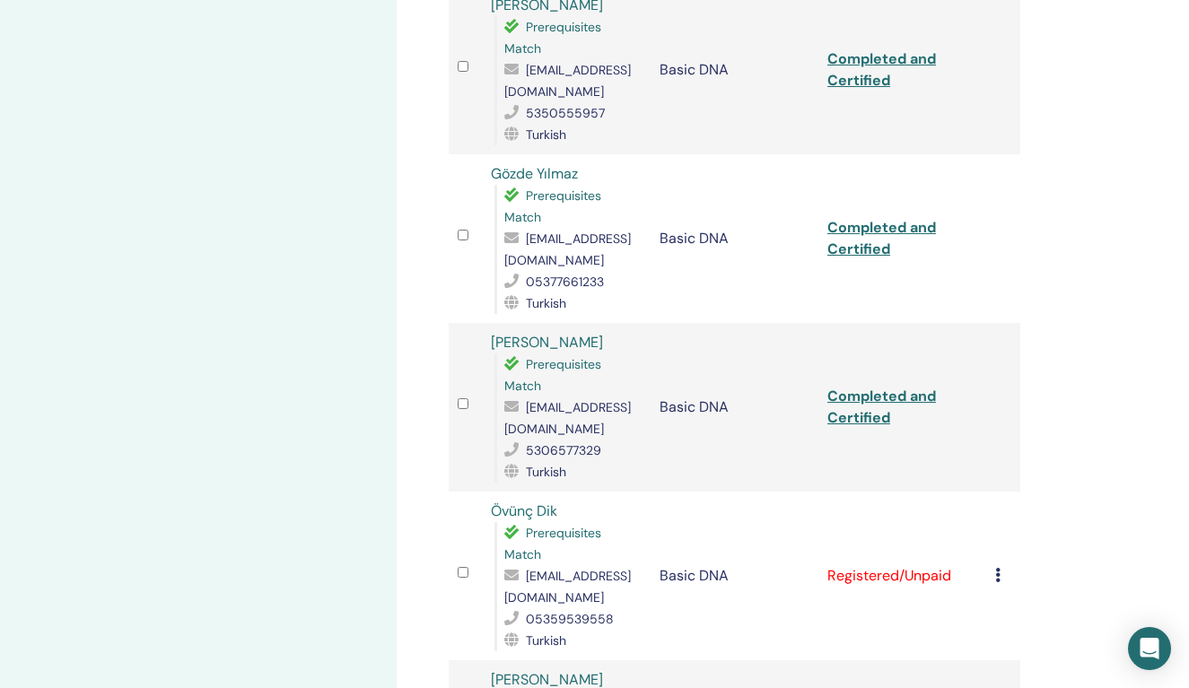
click at [865, 387] on link "Completed and Certified" at bounding box center [881, 407] width 109 height 40
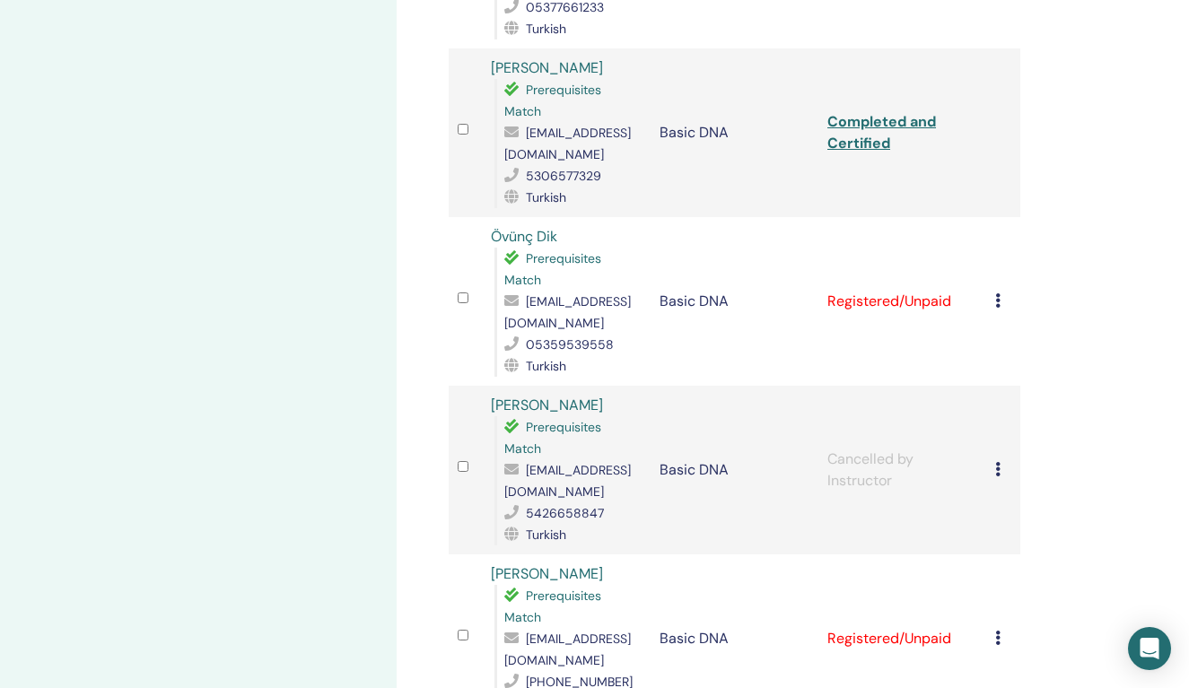
scroll to position [1492, 0]
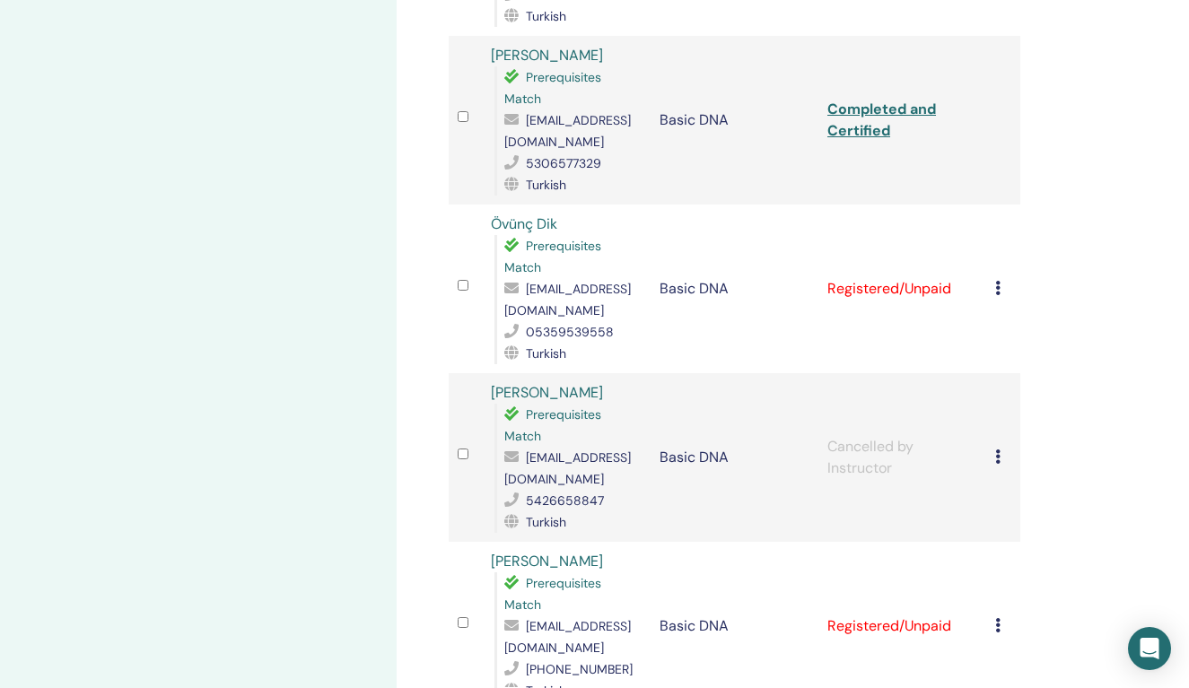
click at [996, 281] on icon at bounding box center [997, 288] width 5 height 14
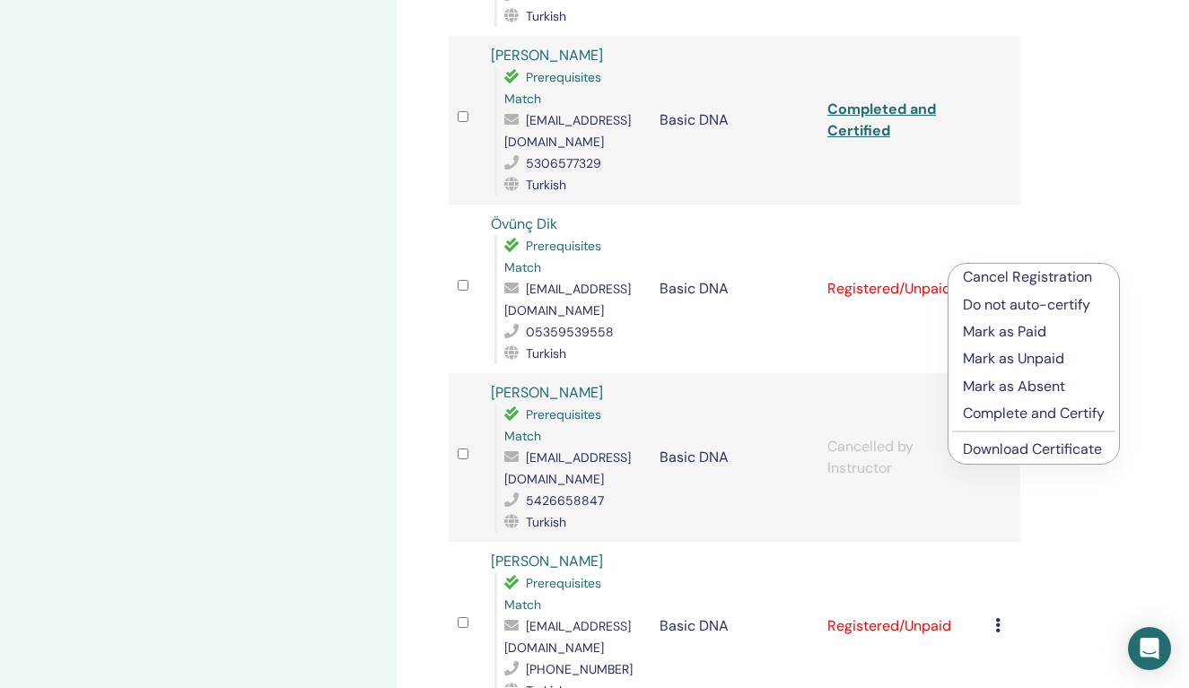
click at [1040, 410] on p "Complete and Certify" at bounding box center [1033, 414] width 142 height 22
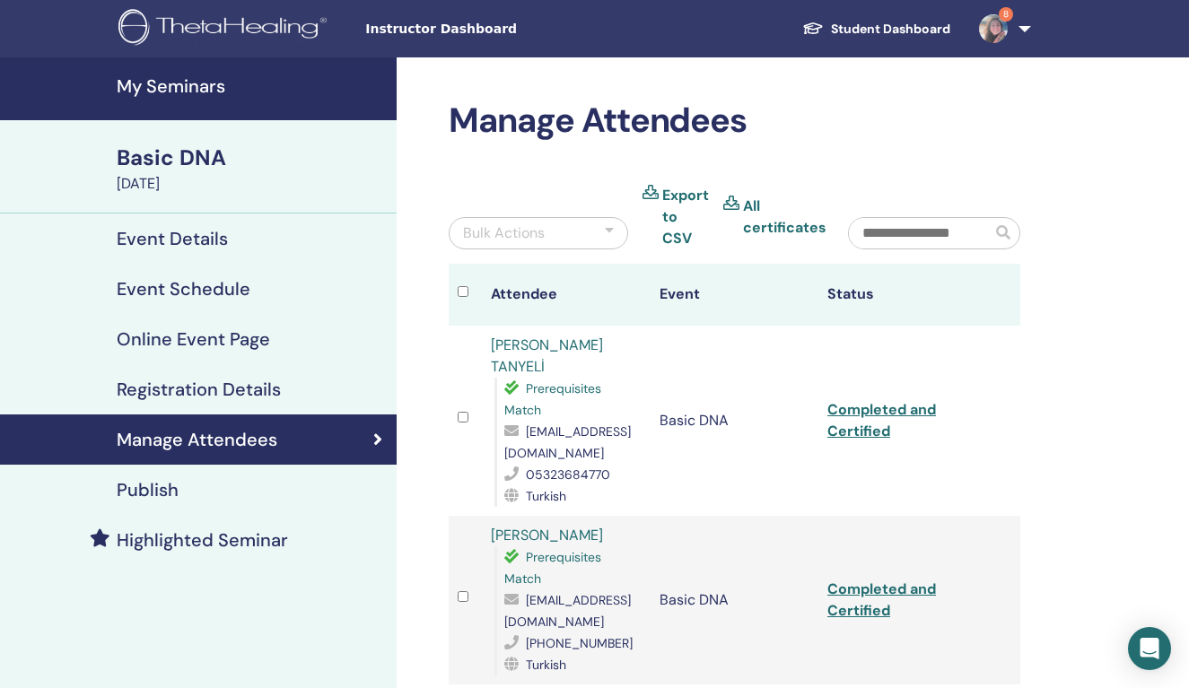
scroll to position [1492, 0]
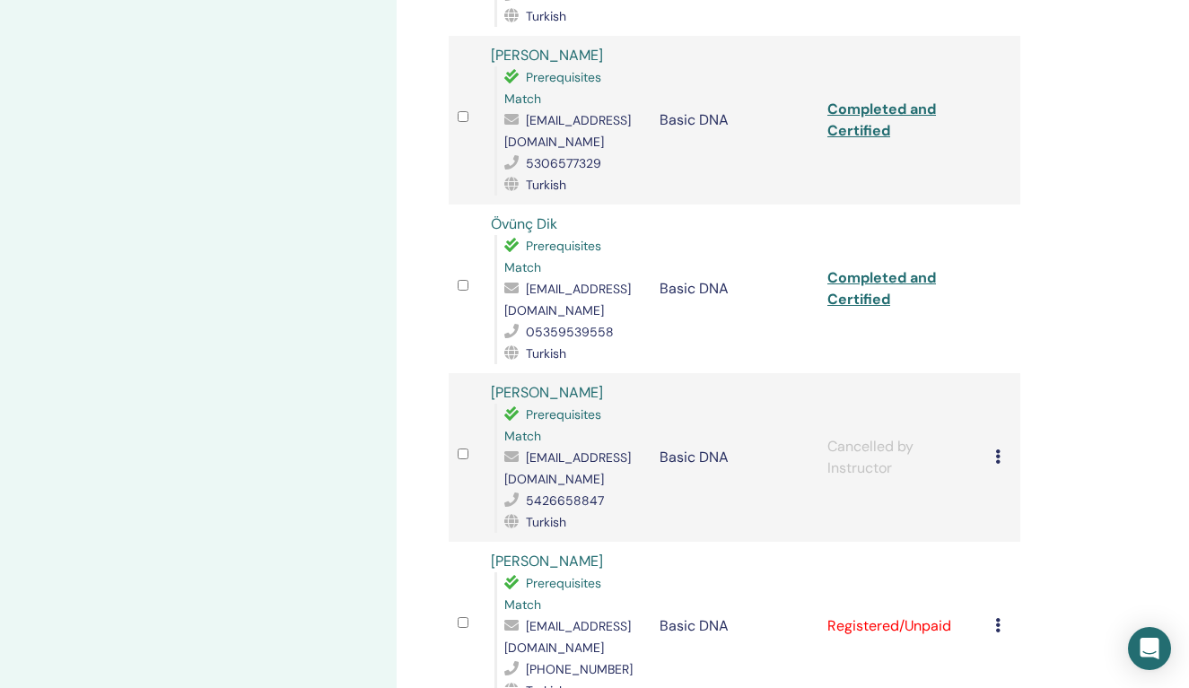
click at [870, 268] on link "Completed and Certified" at bounding box center [881, 288] width 109 height 40
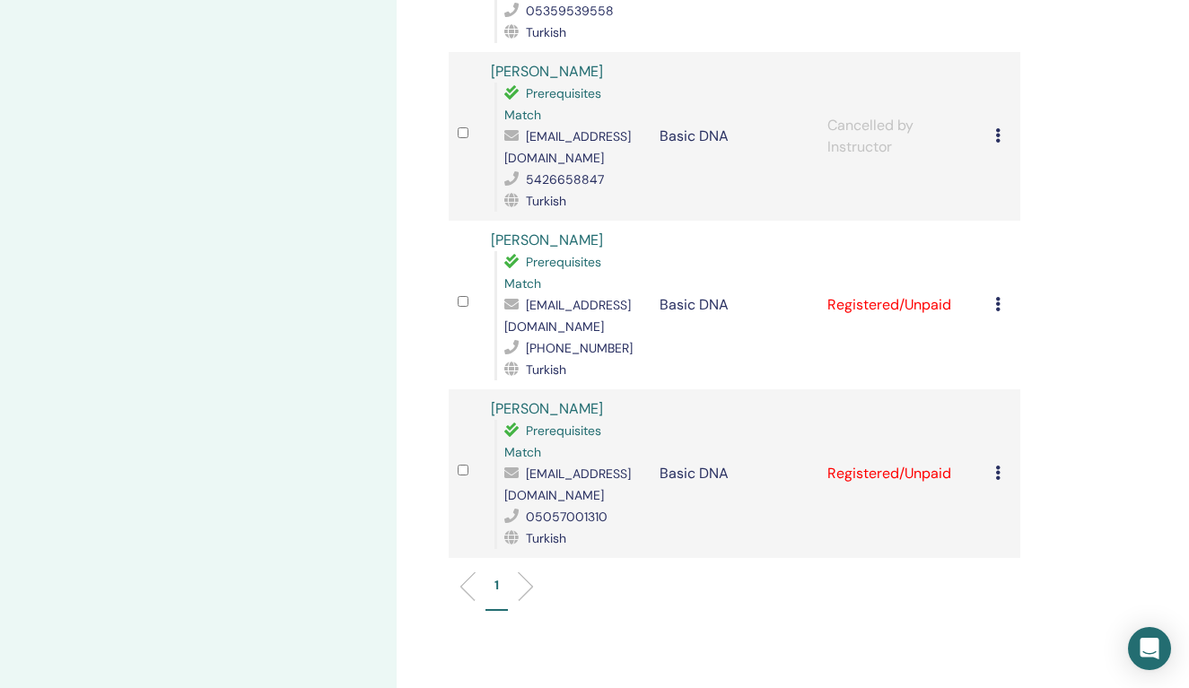
scroll to position [1863, 0]
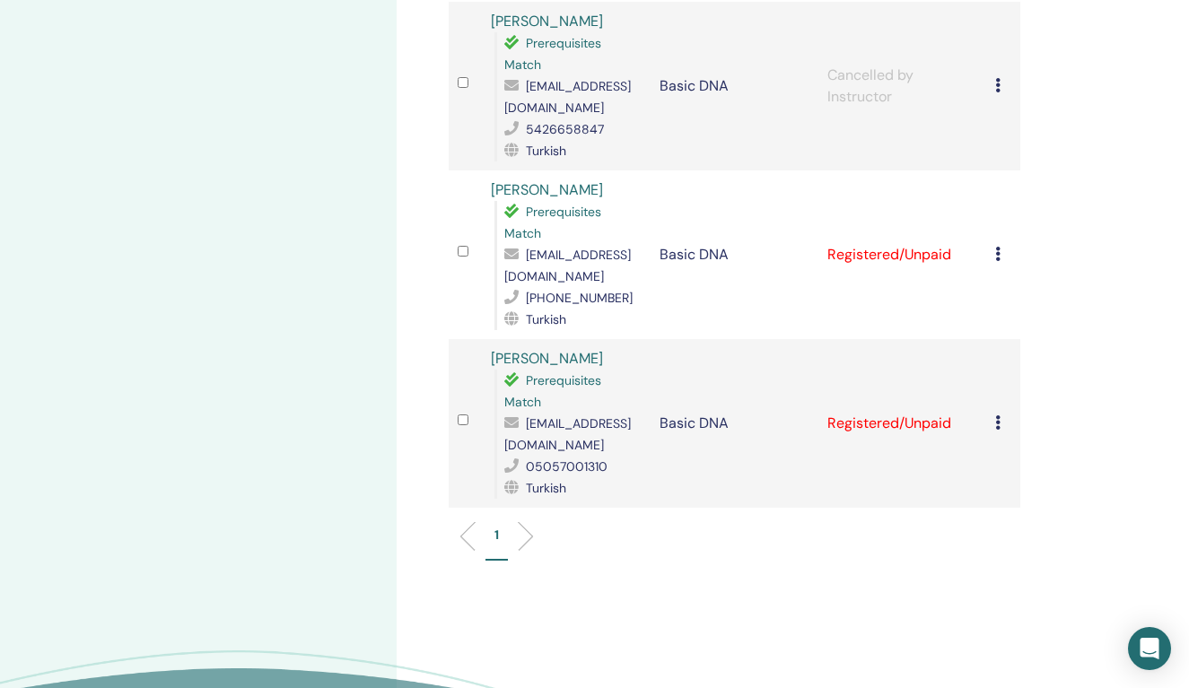
click at [996, 247] on icon at bounding box center [997, 254] width 5 height 14
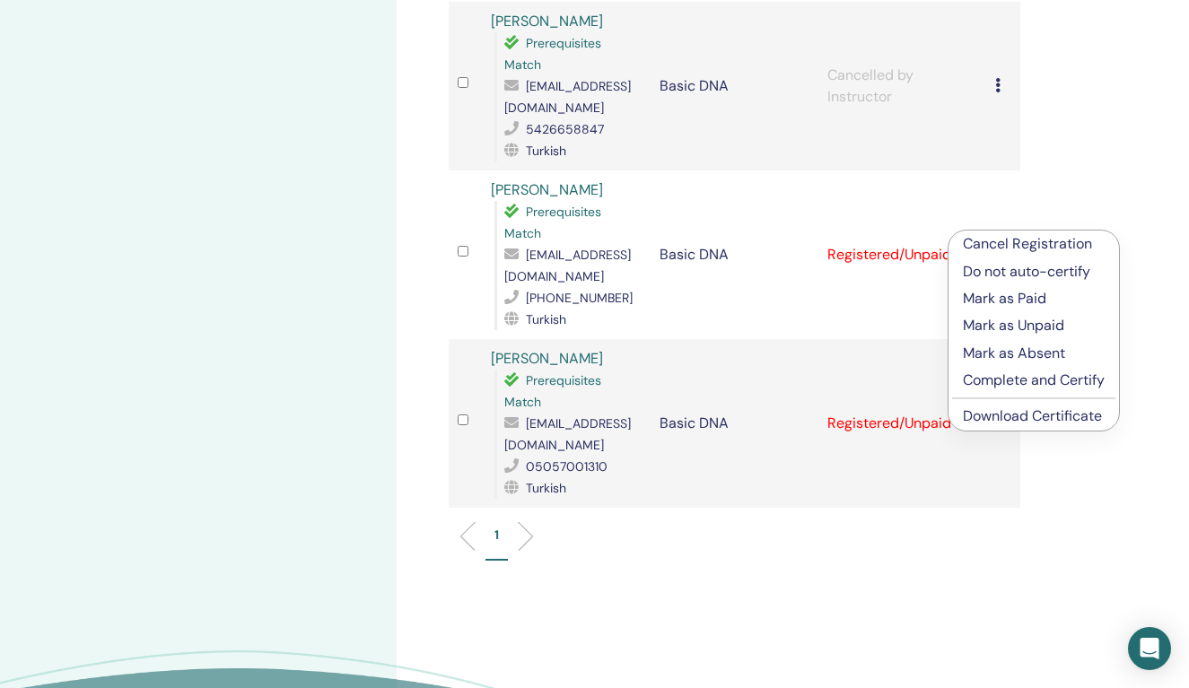
click at [1048, 378] on p "Complete and Certify" at bounding box center [1033, 381] width 142 height 22
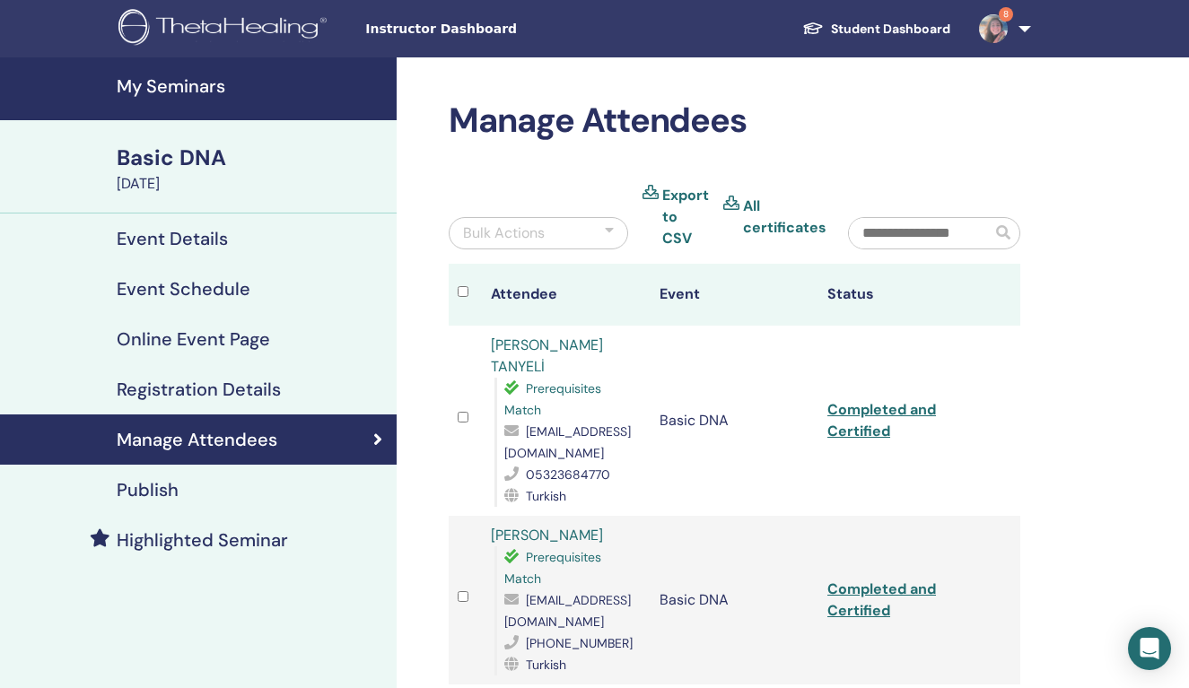
scroll to position [1863, 0]
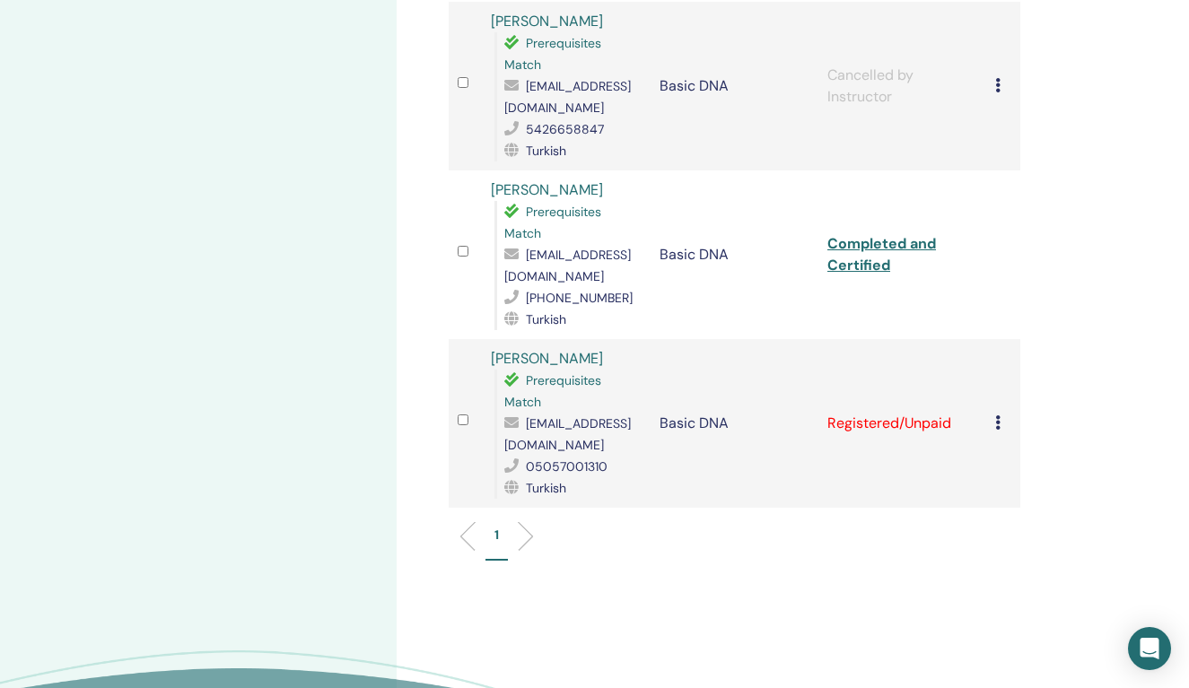
click at [876, 234] on link "Completed and Certified" at bounding box center [881, 254] width 109 height 40
click at [998, 415] on icon at bounding box center [997, 422] width 5 height 14
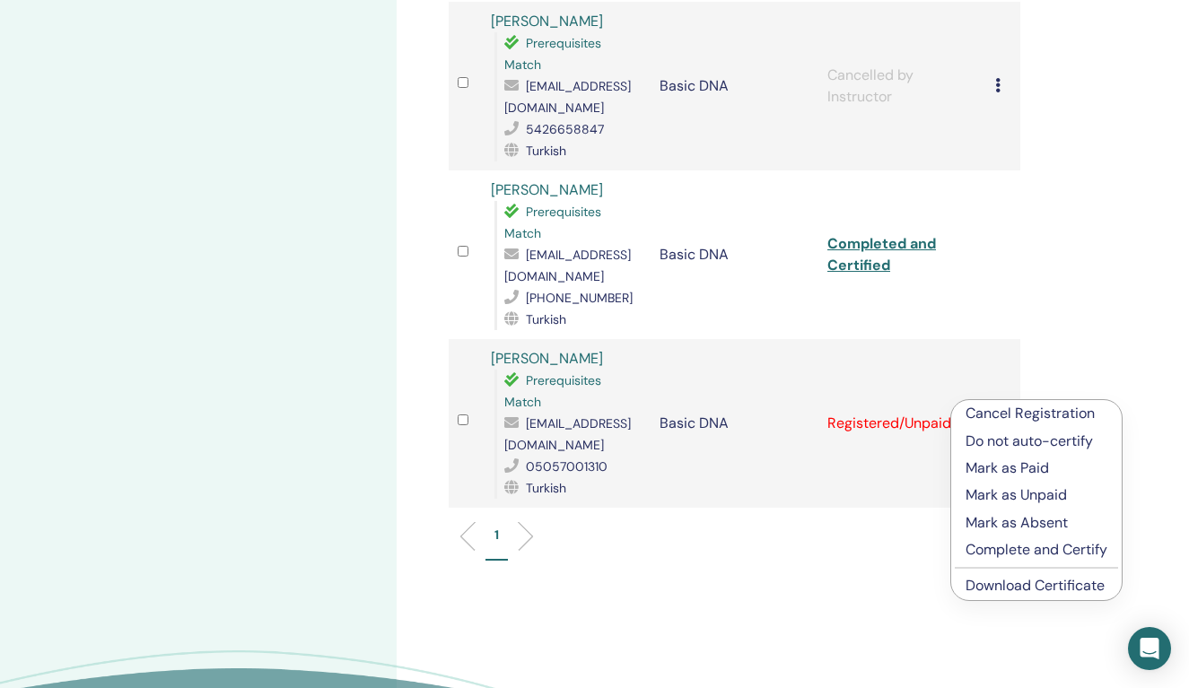
click at [1012, 550] on p "Complete and Certify" at bounding box center [1036, 550] width 142 height 22
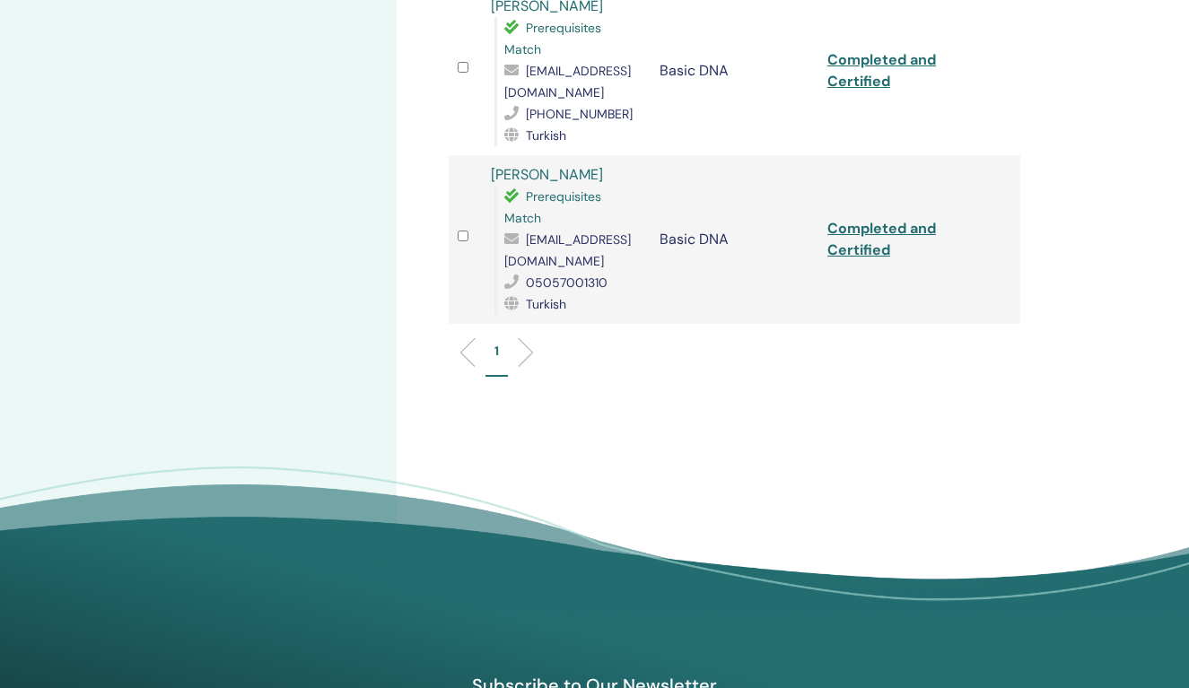
scroll to position [1955, 0]
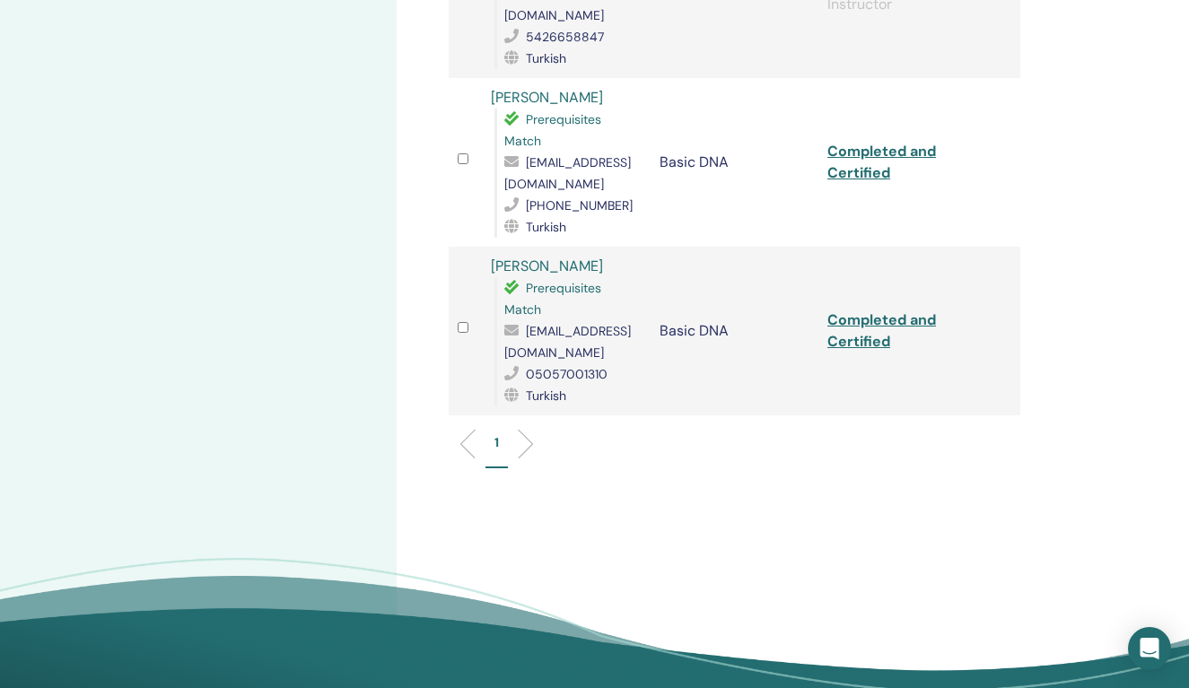
click at [873, 310] on link "Completed and Certified" at bounding box center [881, 330] width 109 height 40
click at [855, 142] on link "Completed and Certified" at bounding box center [881, 162] width 109 height 40
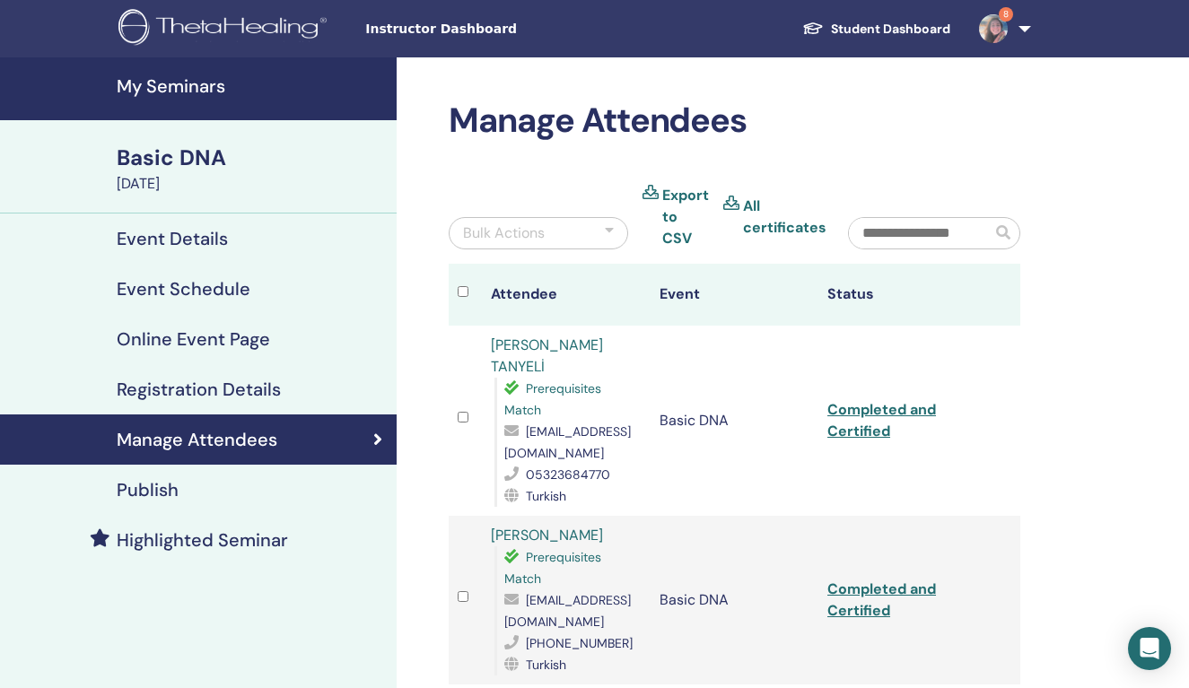
scroll to position [0, 0]
click at [178, 80] on h4 "My Seminars" at bounding box center [251, 86] width 269 height 22
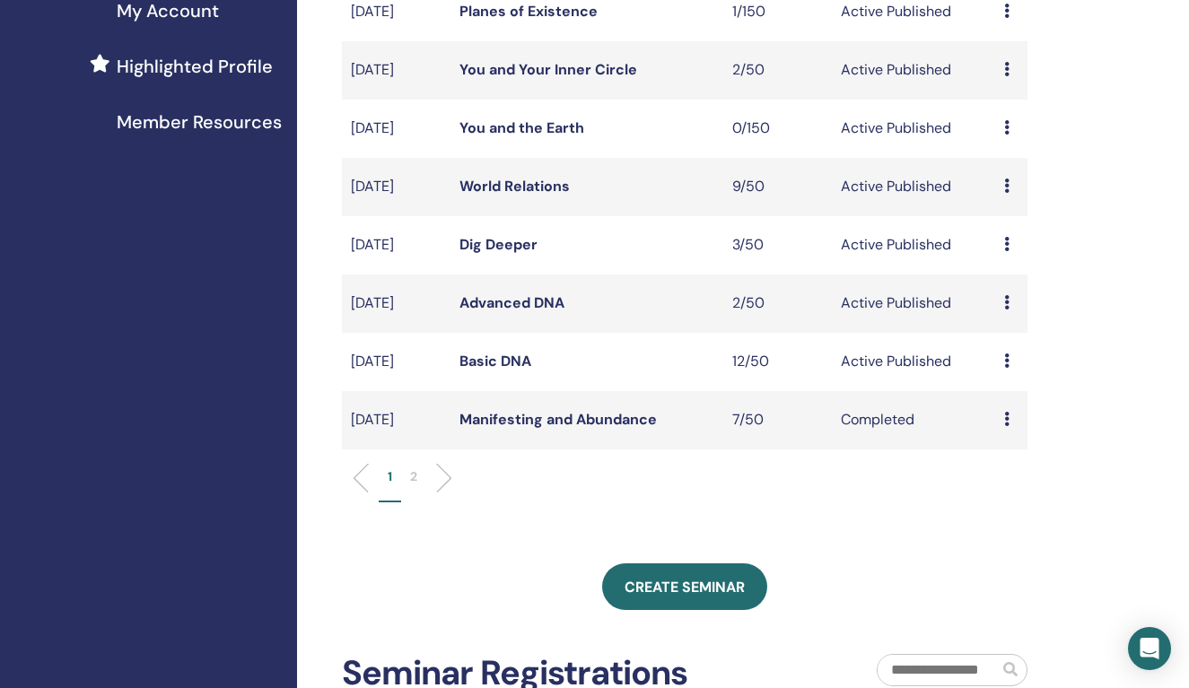
scroll to position [433, 0]
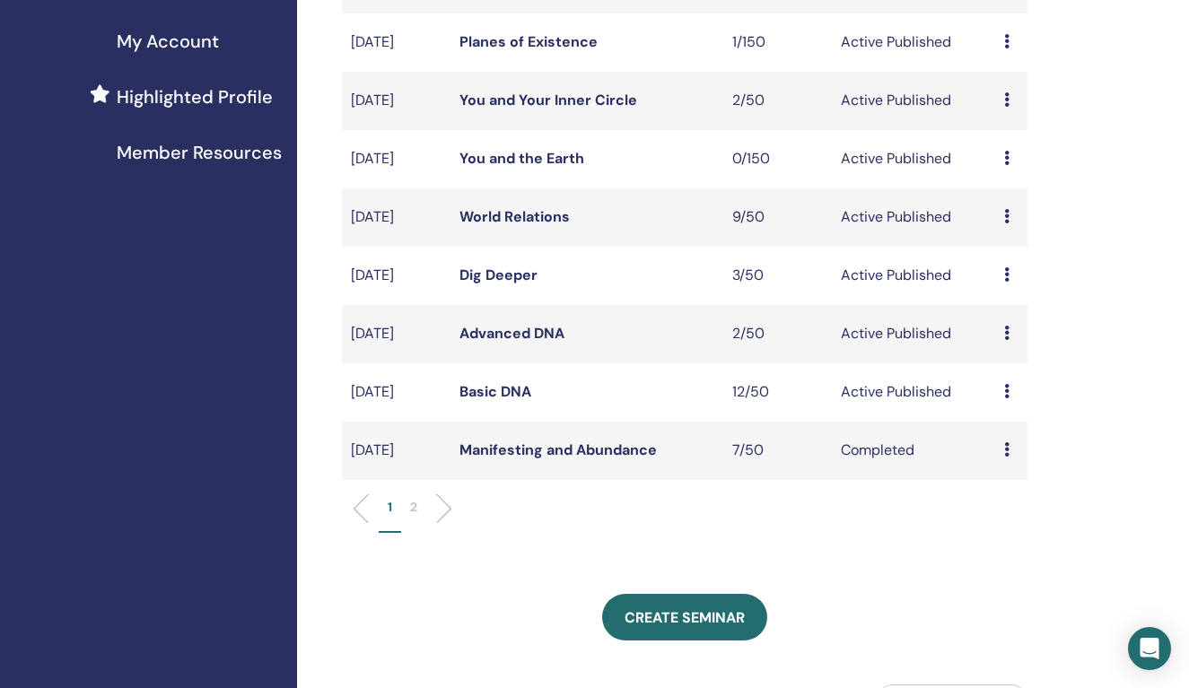
click at [514, 343] on link "Advanced DNA" at bounding box center [511, 333] width 105 height 19
